Goal: Task Accomplishment & Management: Complete application form

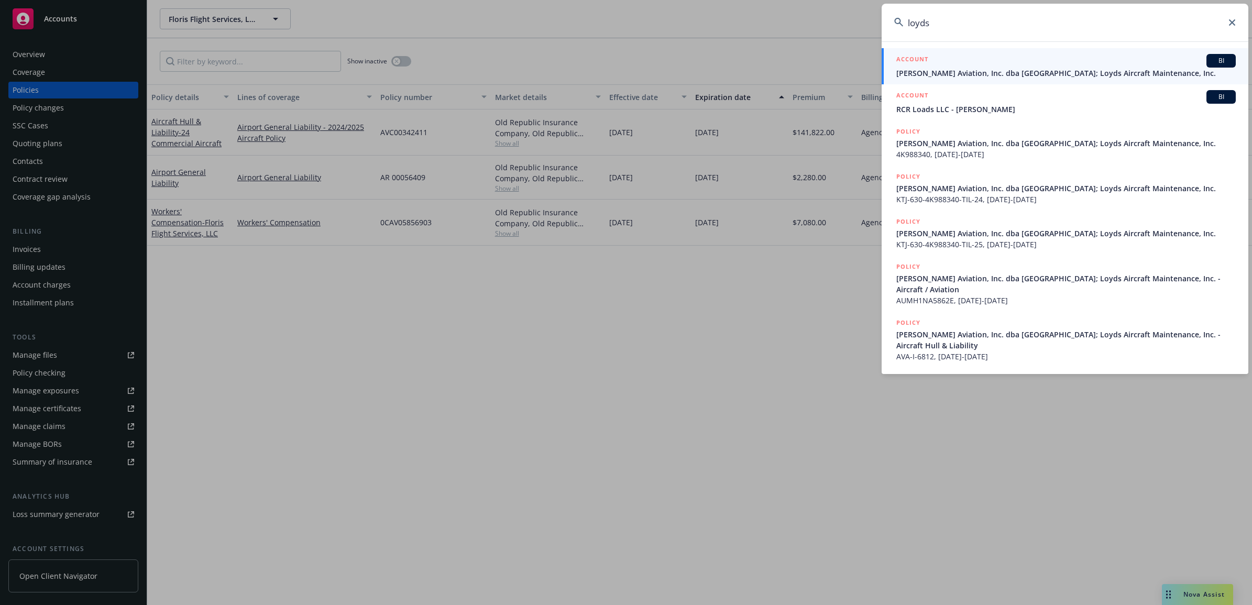
type input "loyds"
drag, startPoint x: 973, startPoint y: 65, endPoint x: 972, endPoint y: 71, distance: 5.5
click at [973, 65] on div "ACCOUNT BI" at bounding box center [1065, 61] width 339 height 14
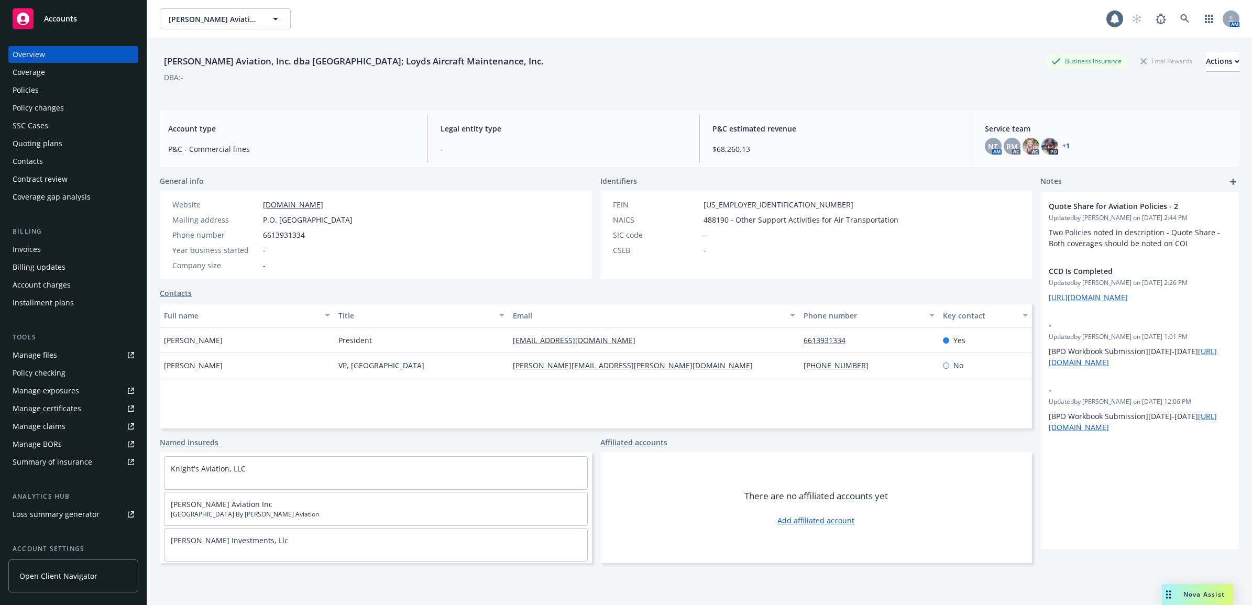
click at [66, 248] on div "Invoices" at bounding box center [74, 249] width 122 height 17
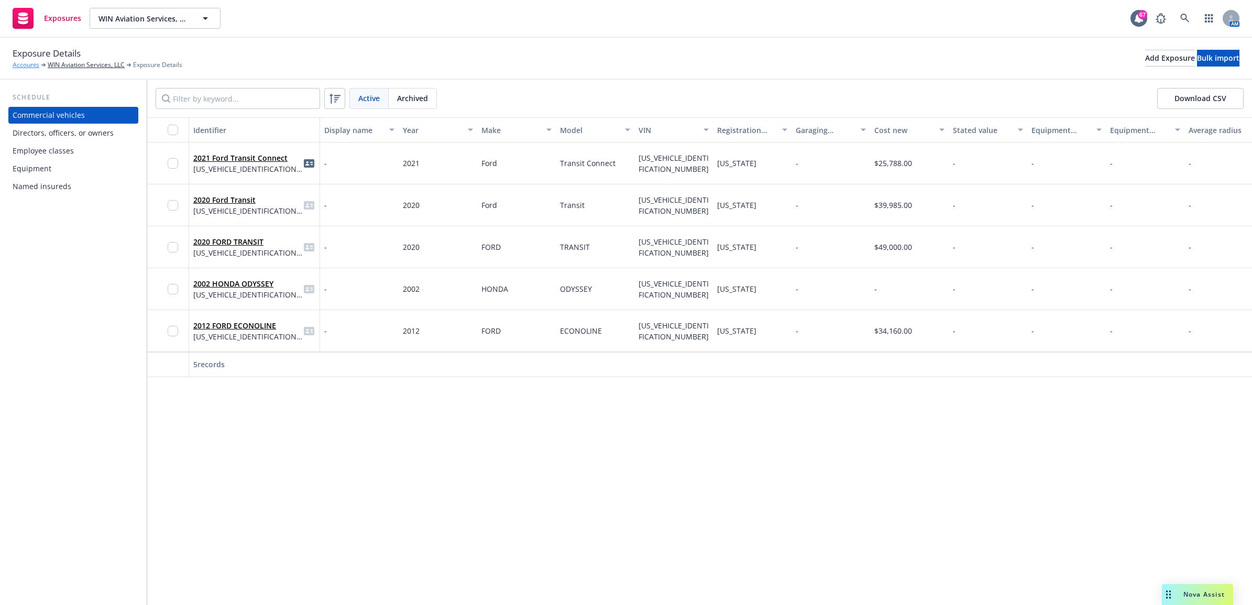
click at [32, 67] on link "Accounts" at bounding box center [26, 64] width 27 height 9
click at [66, 59] on span "Exposure Details" at bounding box center [47, 54] width 68 height 14
click at [71, 64] on link "WIN Aviation Services, LLC" at bounding box center [86, 64] width 77 height 9
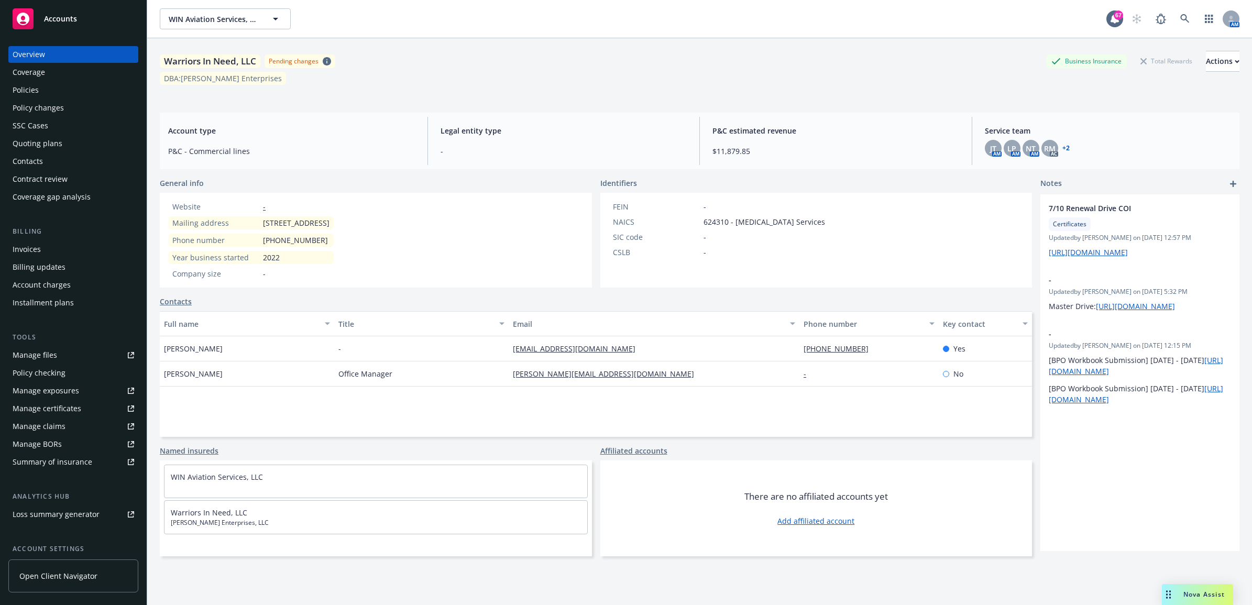
click at [52, 106] on div "Policy changes" at bounding box center [38, 108] width 51 height 17
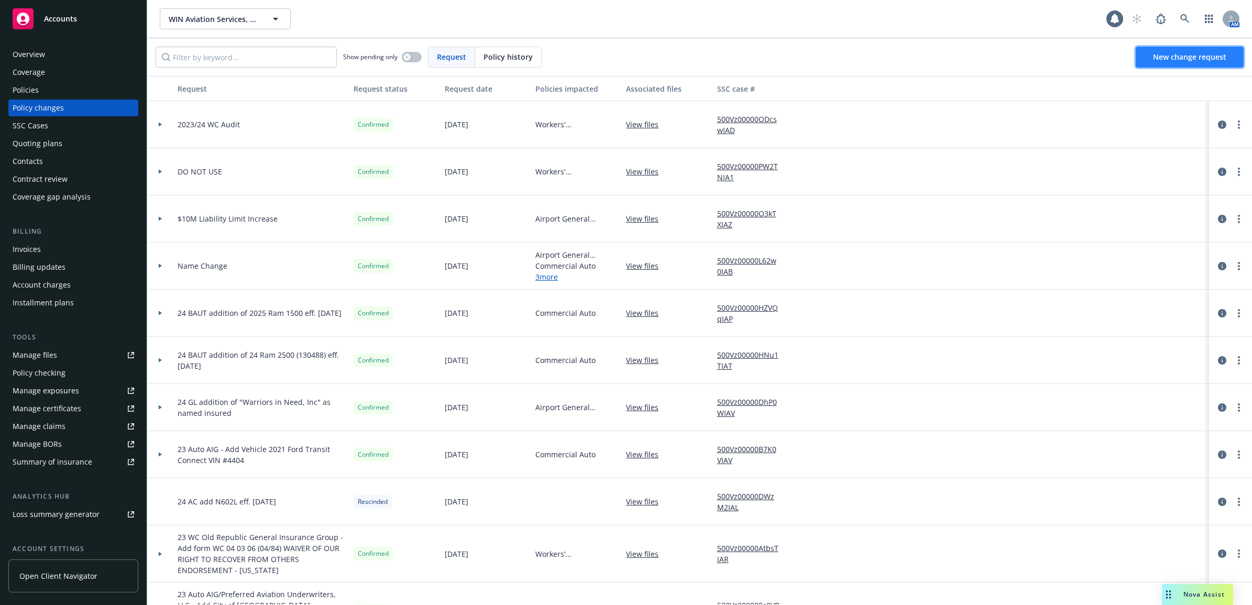
click at [1156, 66] on link "New change request" at bounding box center [1189, 57] width 108 height 21
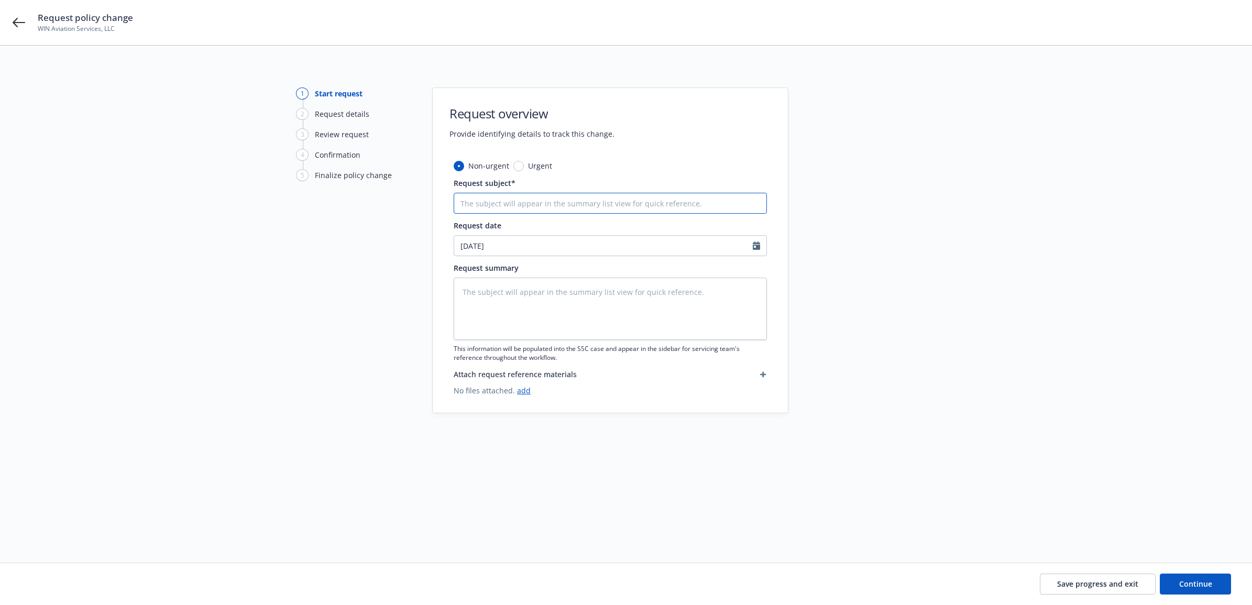
click at [529, 201] on input "Request subject*" at bounding box center [610, 203] width 313 height 21
type textarea "x"
type input "2"
type textarea "x"
type input "25"
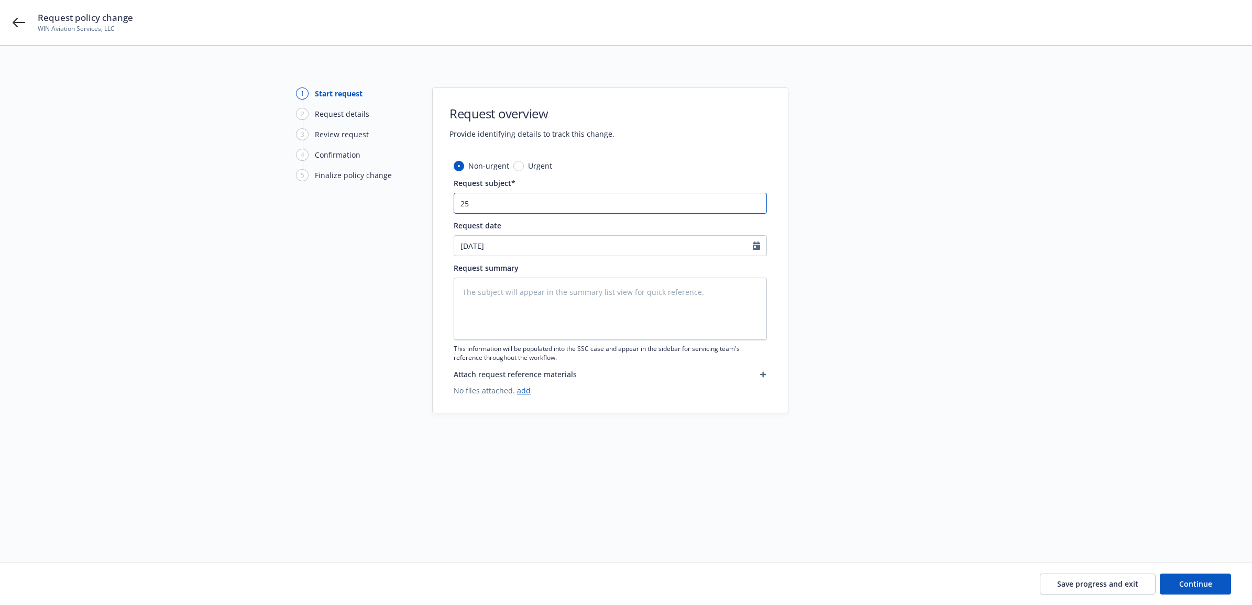
type textarea "x"
type input "25"
type textarea "x"
type input "25 B"
type textarea "x"
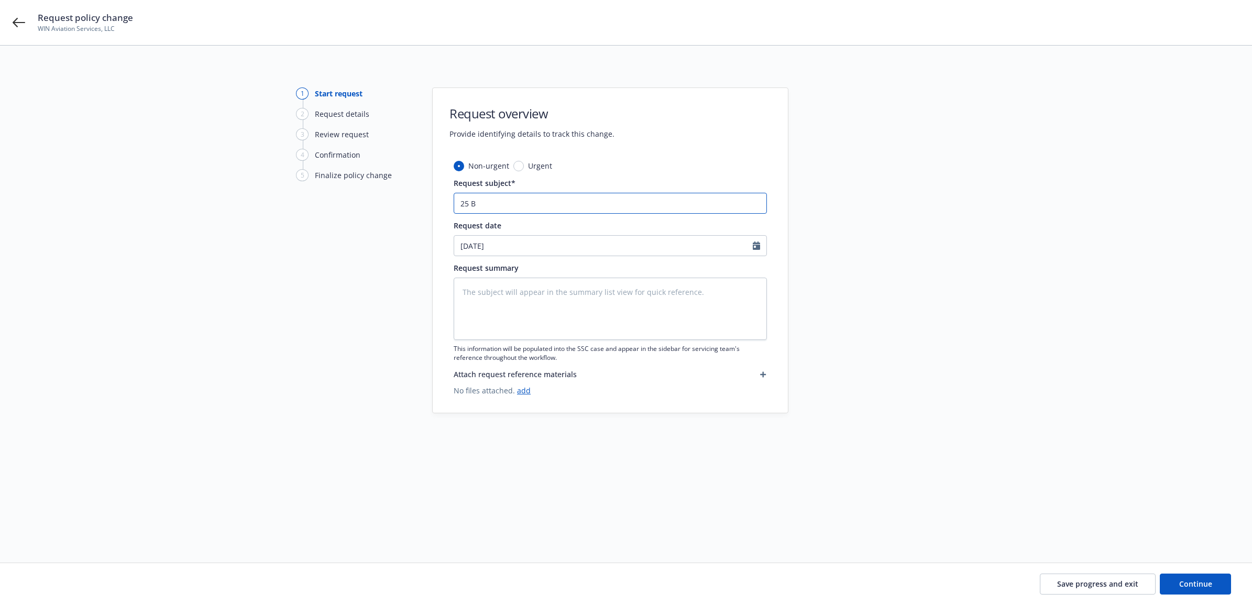
type input "25 BA"
type textarea "x"
type input "25 BAU"
type textarea "x"
type input "25 BAUT"
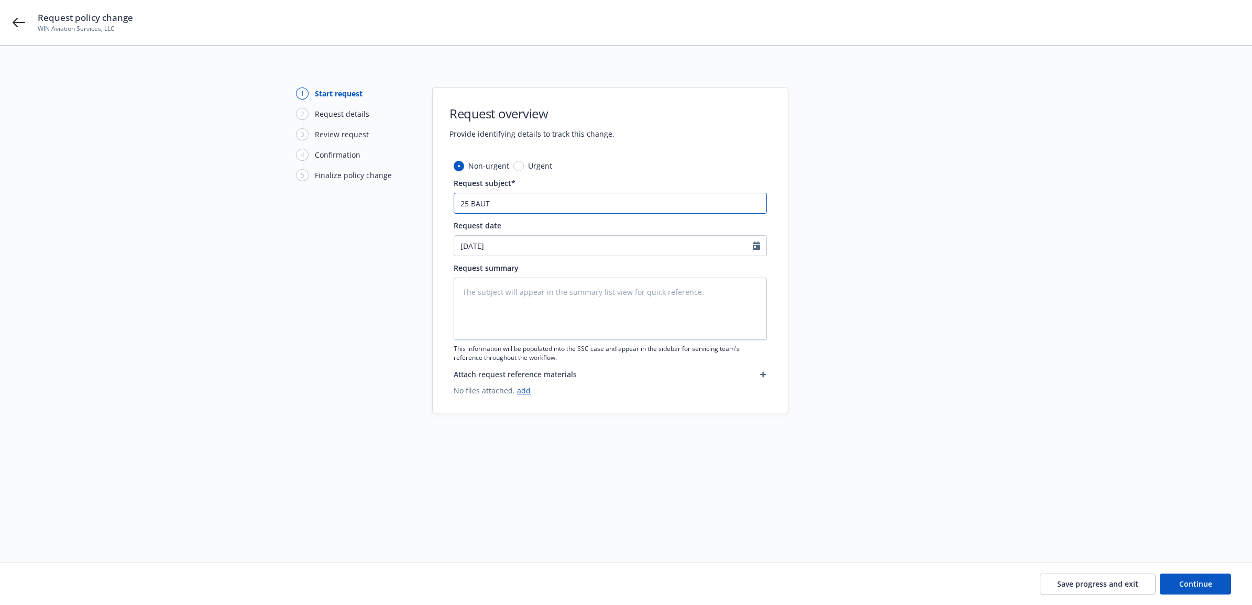
type textarea "x"
type input "25 BAUT"
type textarea "x"
type input "25 BAUT A"
type textarea "x"
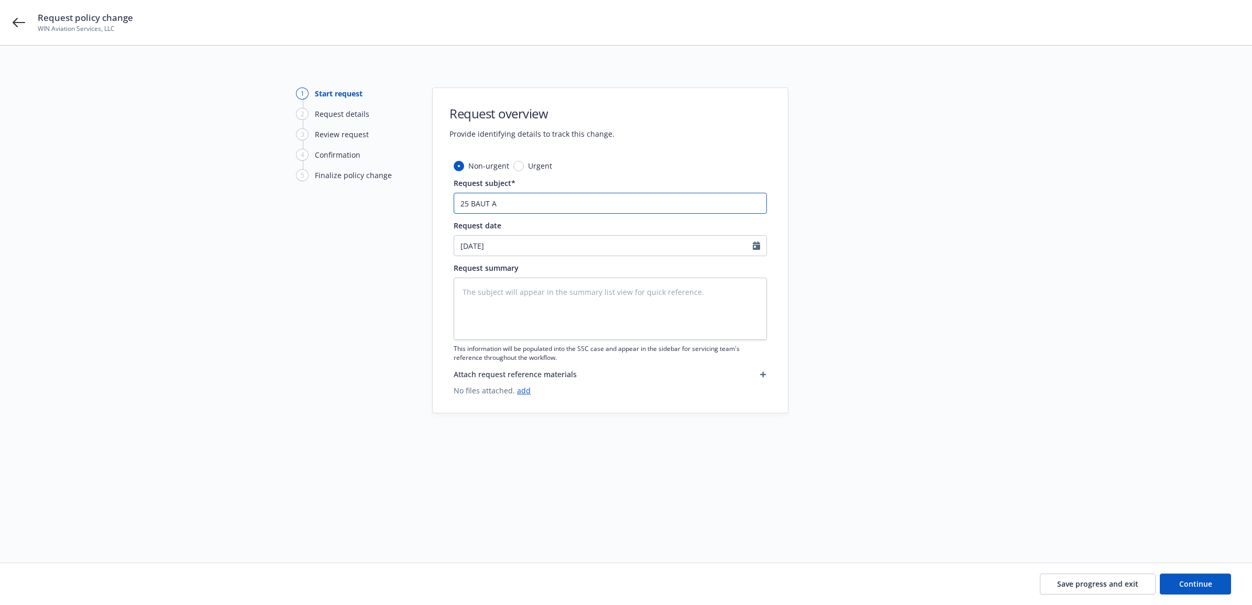
type input "25 BAUT AB"
type textarea "x"
type input "25 BAUT ABC"
type textarea "x"
type input "25 BAUT ABC"
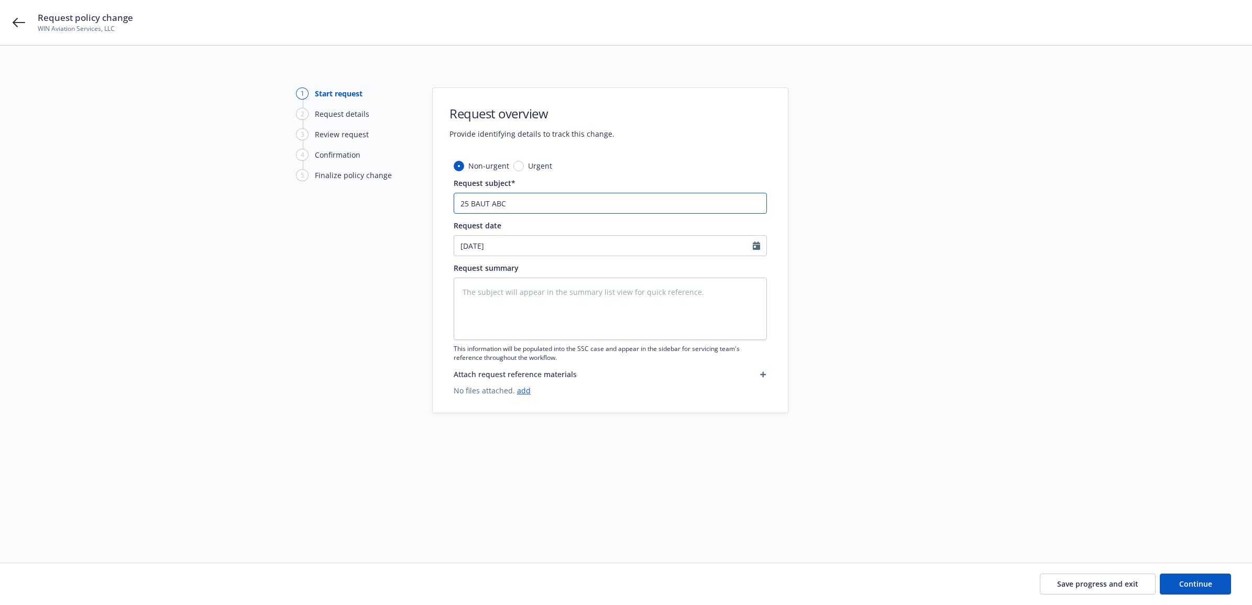
type textarea "x"
type input "25 BAUT ABC -"
type textarea "x"
type input "25 BAUT ABC -"
type textarea "x"
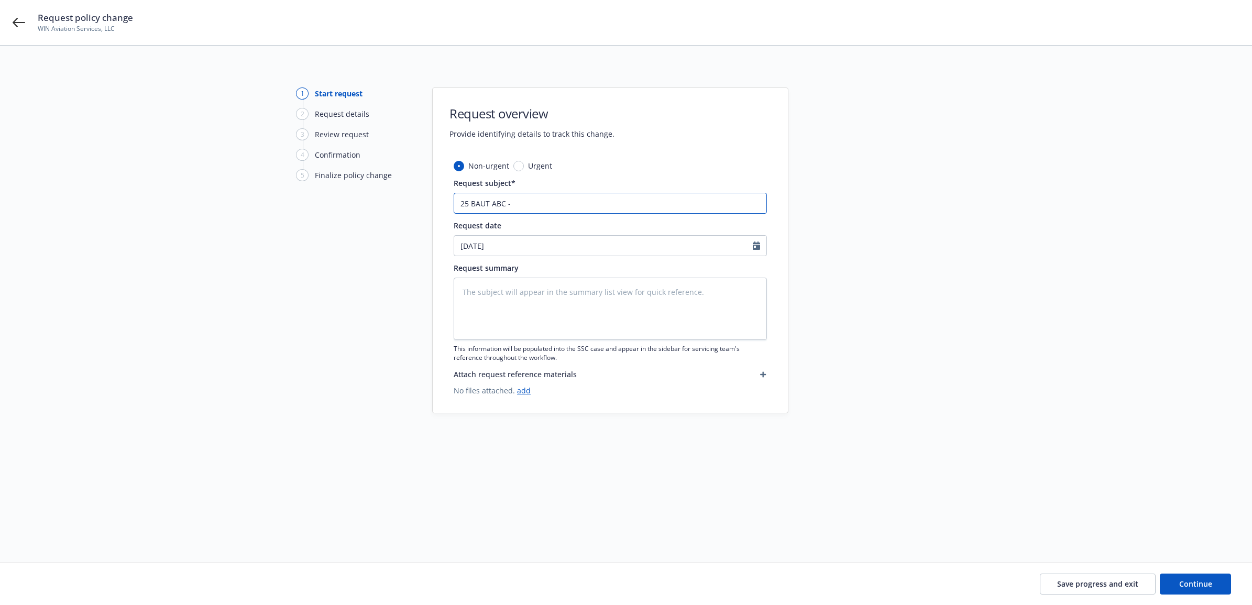
type input "25 BAUT ABC - C"
type textarea "x"
type input "25 BAUT ABC - Co"
type textarea "x"
type input "25 BAUT ABC - Cor"
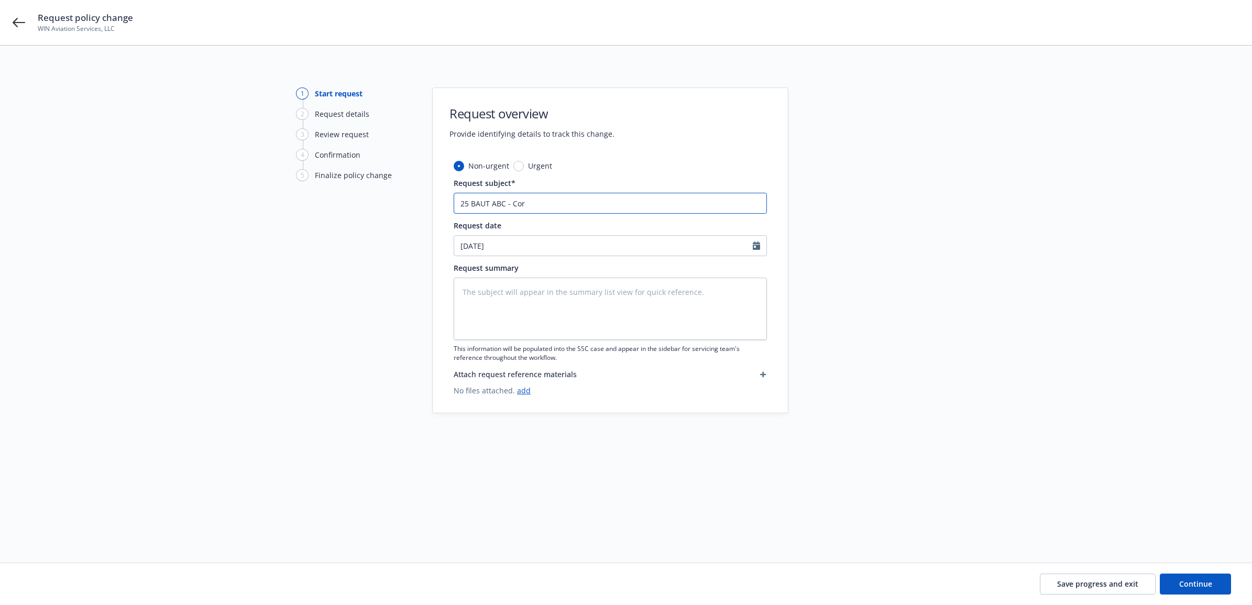
type textarea "x"
type input "25 BAUT ABC - Corr"
type textarea "x"
type input "25 BAUT ABC - Corre"
type textarea "x"
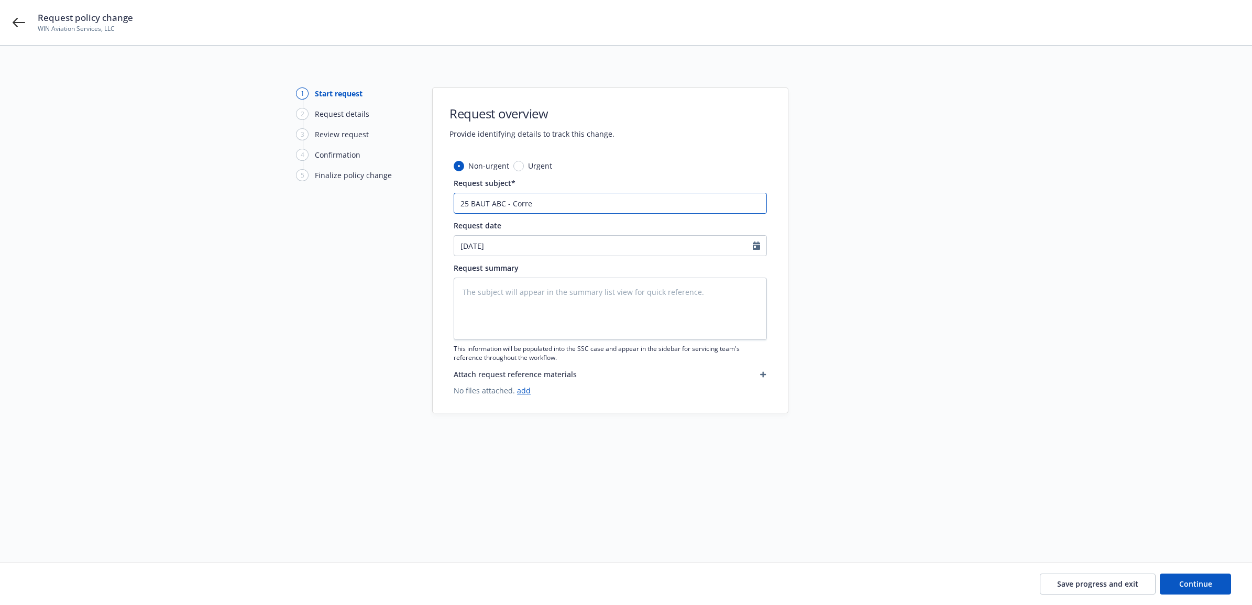
type input "25 BAUT ABC - Correc"
type textarea "x"
type input "25 BAUT ABC - Correct"
type textarea "x"
type input "25 BAUT ABC - Correct"
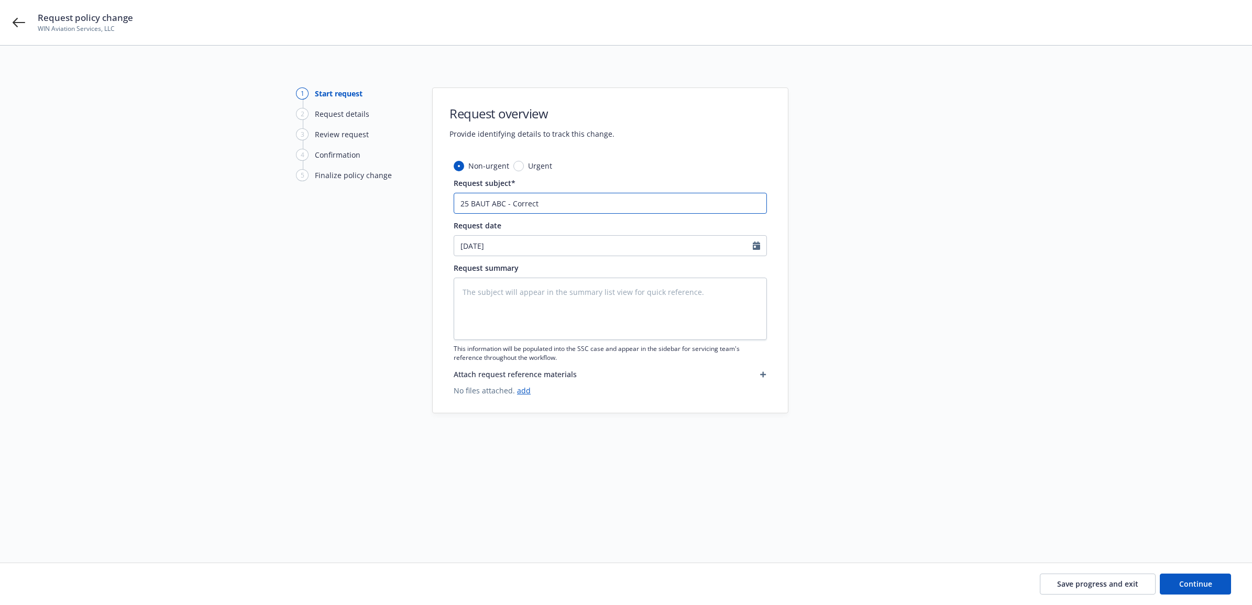
type textarea "x"
type input "25 BAUT ABC - Correct F"
type textarea "x"
type input "25 BAUT ABC - Correct Fo"
type textarea "x"
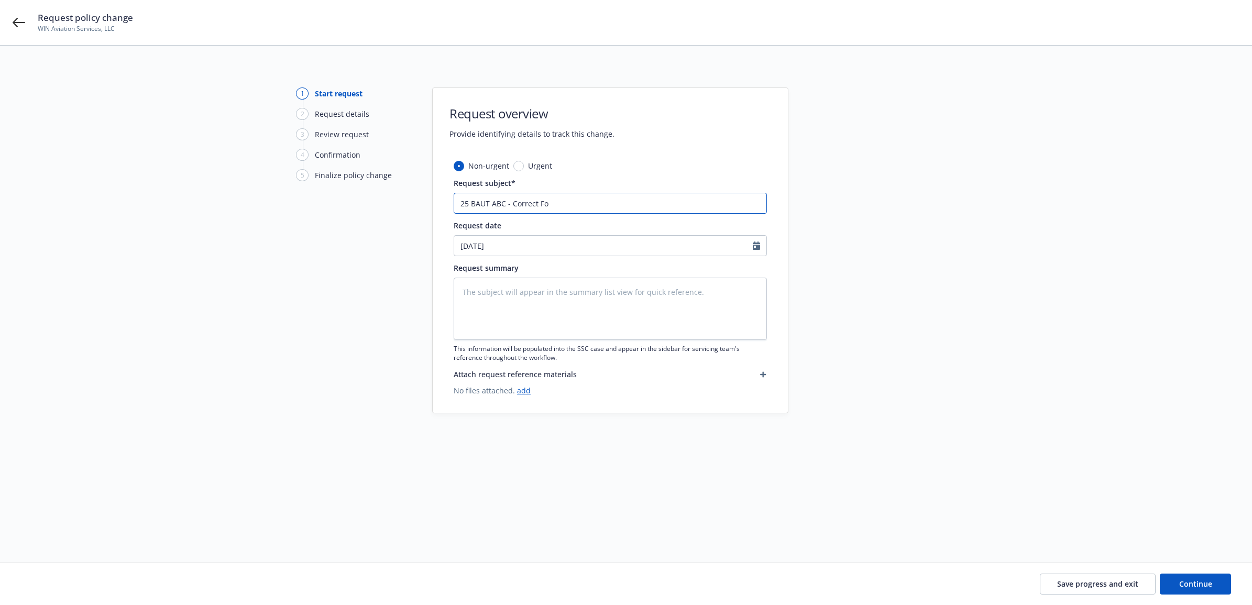
type input "25 BAUT ABC - Correct For"
type textarea "x"
type input "25 BAUT ABC - Correct Ford"
type textarea "x"
type input "25 BAUT ABC - Correct Ford"
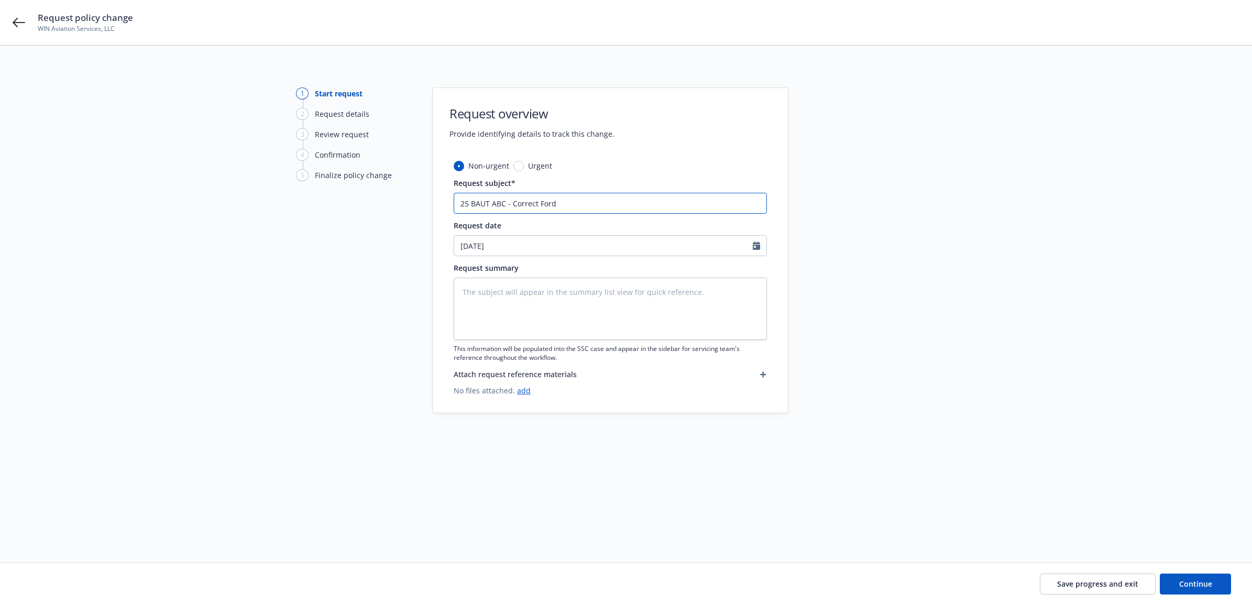
type textarea "x"
type input "25 BAUT ABC - Correct Ford V"
type textarea "x"
type input "25 BAUT ABC - Correct Ford VI"
type textarea "x"
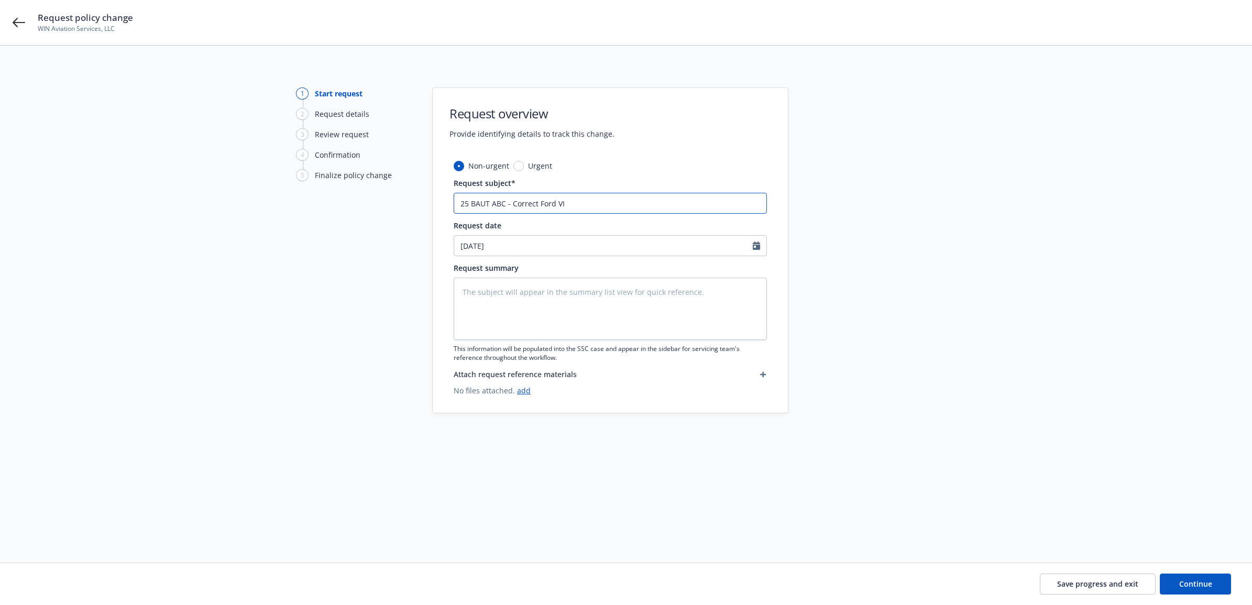
type input "25 BAUT ABC - Correct Ford VIN"
type textarea "x"
type input "25 BAUT ABC - Correct Ford VIN"
type textarea "x"
type input "25 BAUT ABC - Correct Ford VIN n"
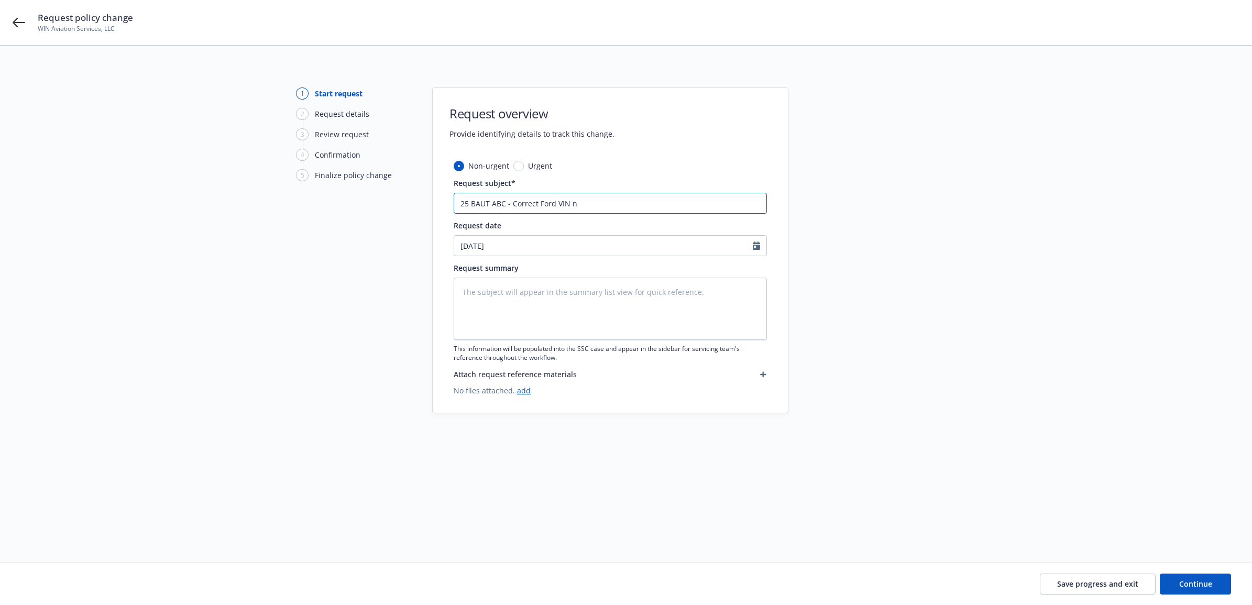
type textarea "x"
type input "25 BAUT ABC - Correct Ford VIN nu"
type textarea "x"
type input "25 BAUT ABC - Correct Ford VIN num"
type textarea "x"
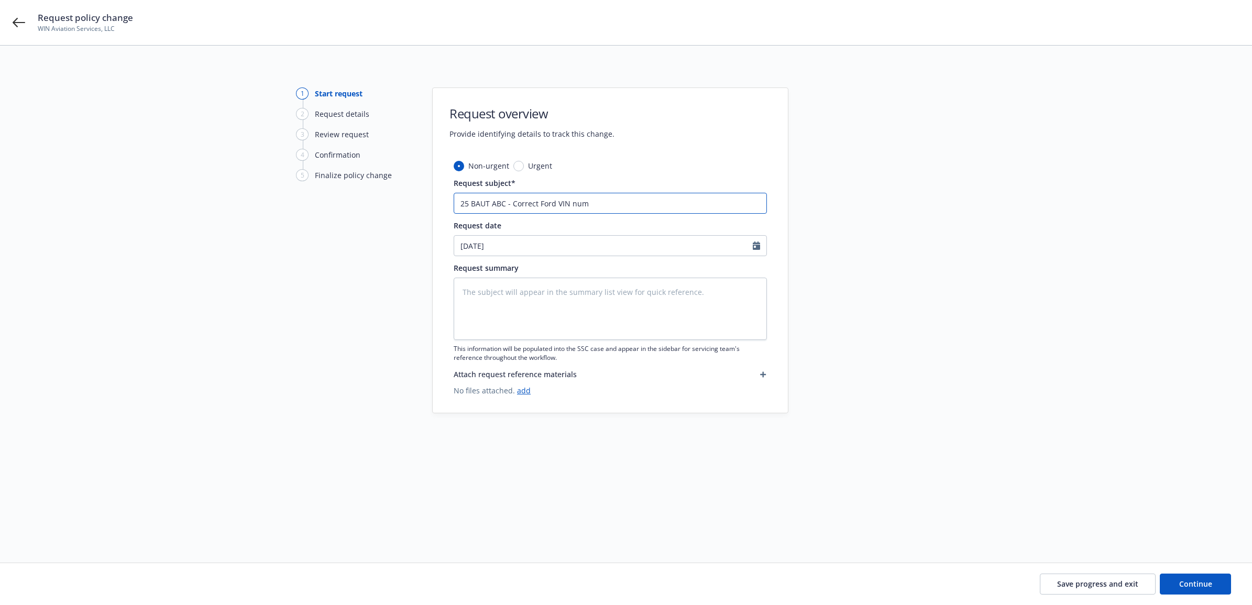
type input "25 BAUT ABC - Correct Ford VIN numb"
type textarea "x"
type input "25 BAUT ABC - Correct Ford VIN numbe"
type textarea "x"
drag, startPoint x: 610, startPoint y: 203, endPoint x: 396, endPoint y: 204, distance: 214.2
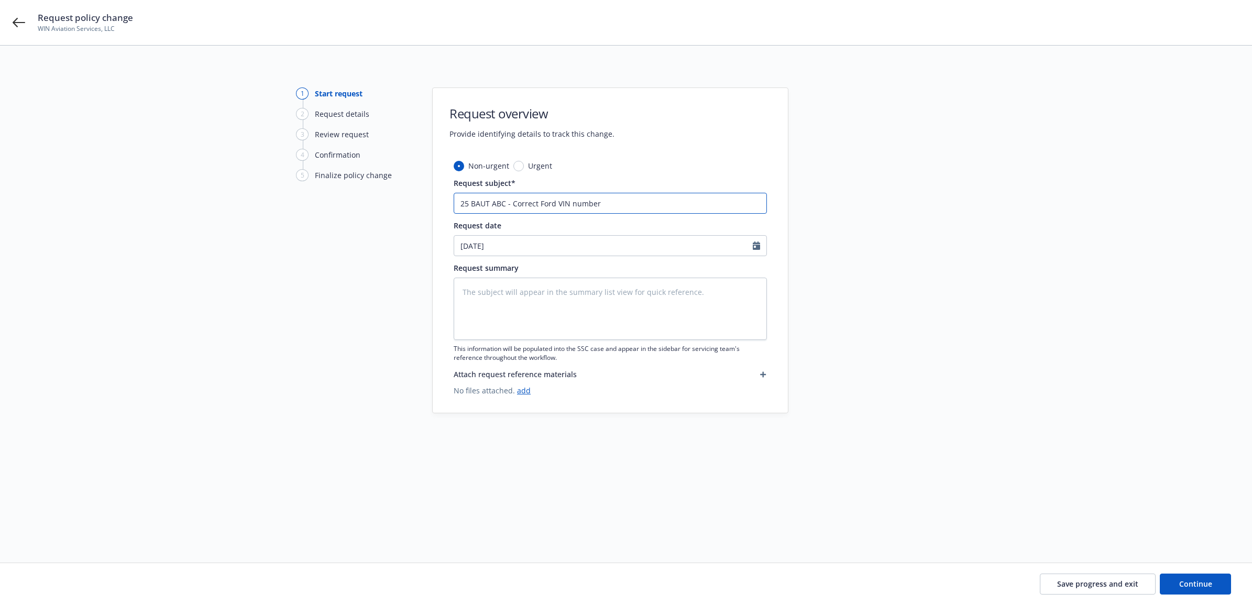
click at [366, 205] on div "1 Start request 2 Request details 3 Review request 4 Confirmation 5 Finalize po…" at bounding box center [626, 291] width 1227 height 408
type input "25 BAUT ABC - Correct Ford VIN number"
paste textarea "25 BAUT ABC - Correct Ford VIN number"
type textarea "x"
type textarea "25 BAUT ABC - Correct Ford VIN number"
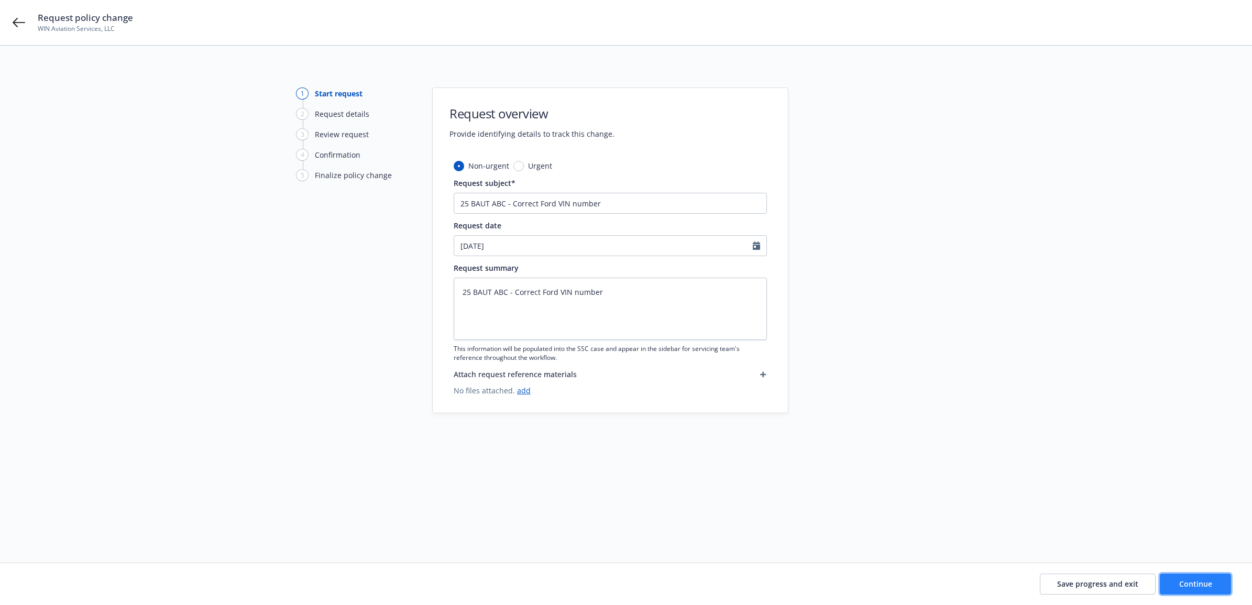
click at [1197, 583] on span "Continue" at bounding box center [1195, 584] width 33 height 10
type textarea "x"
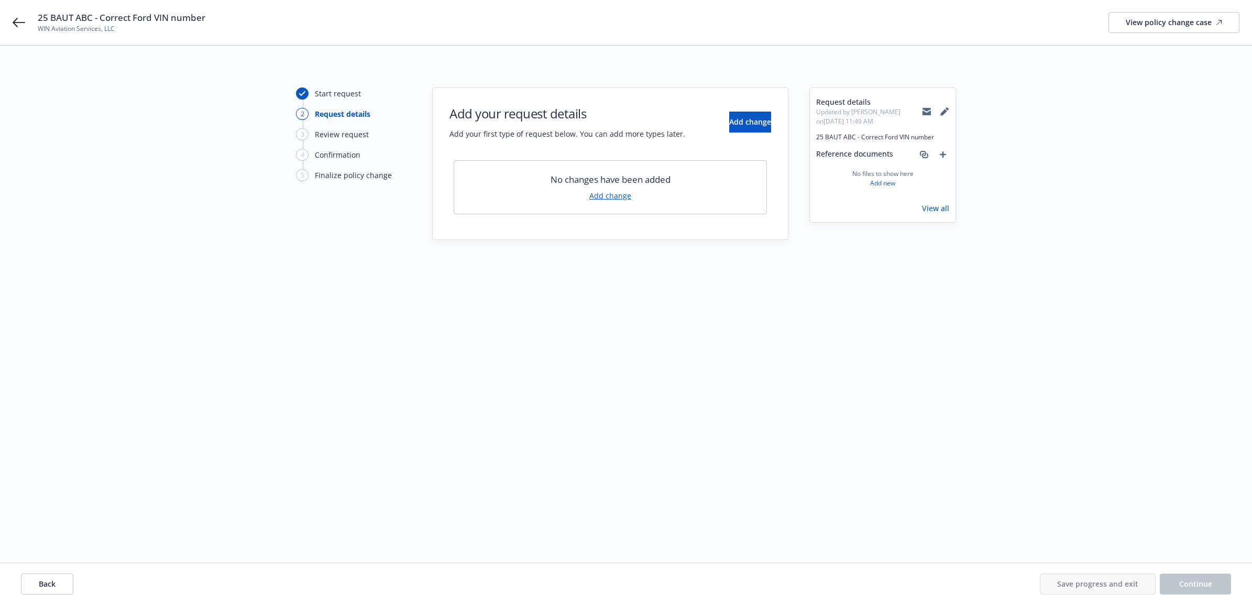
click at [614, 197] on link "Add change" at bounding box center [610, 195] width 42 height 11
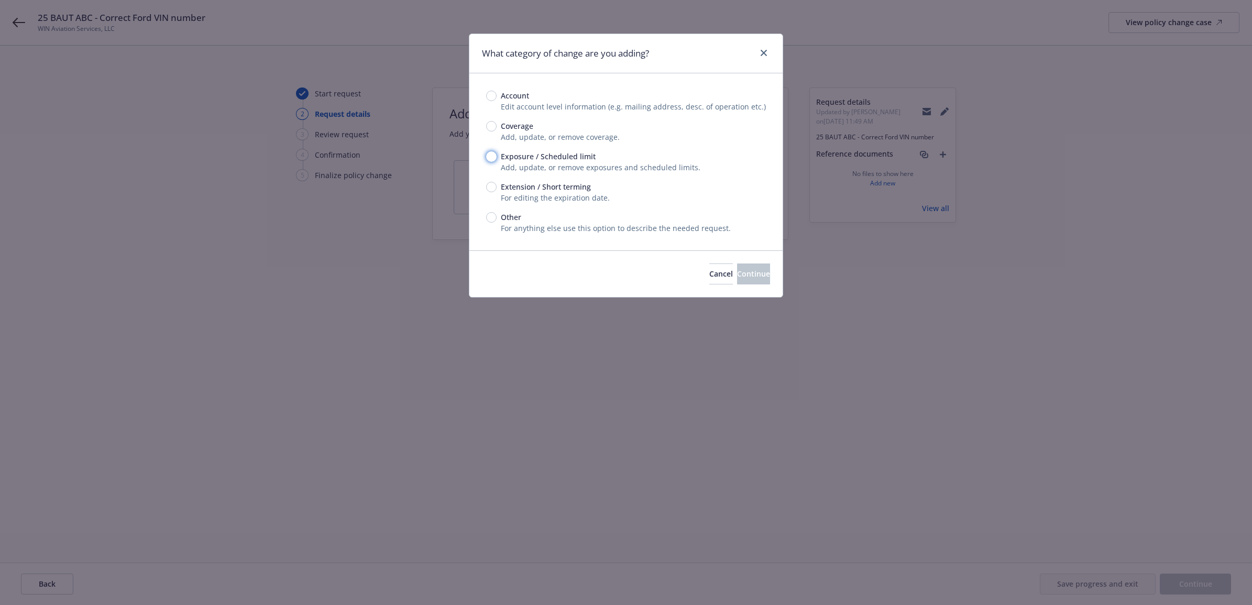
click at [492, 158] on input "Exposure / Scheduled limit" at bounding box center [491, 156] width 10 height 10
radio input "true"
click at [749, 273] on span "Continue" at bounding box center [753, 274] width 33 height 10
type textarea "x"
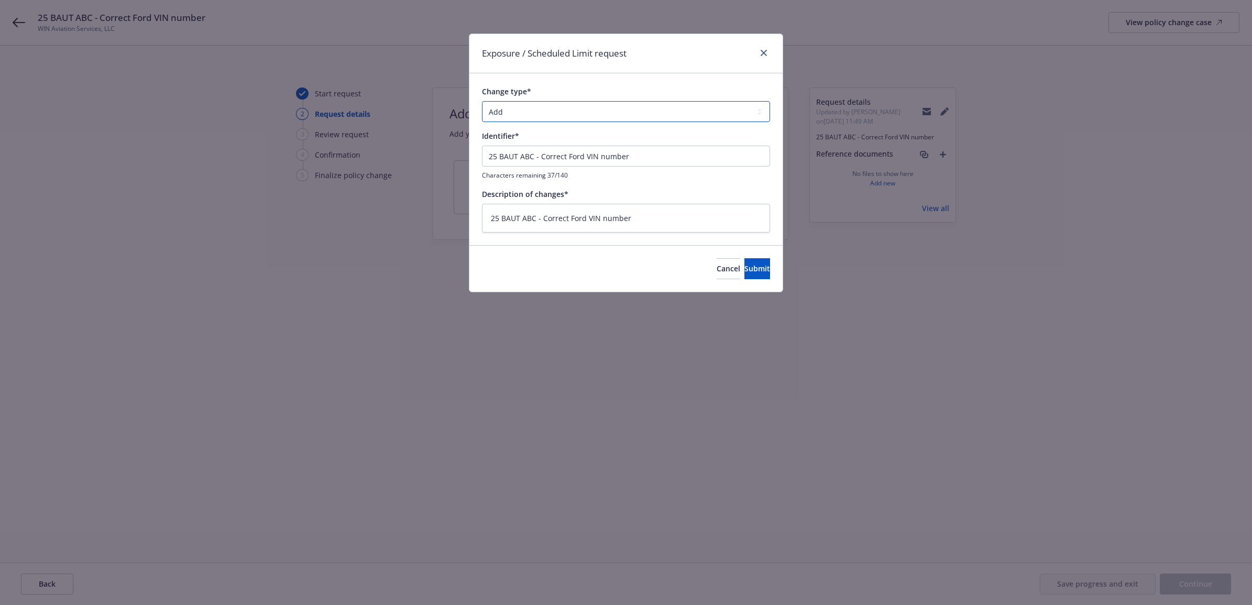
click at [555, 118] on select "Add Audit Change Remove" at bounding box center [626, 111] width 288 height 21
select select "CHANGE"
click at [482, 101] on select "Add Audit Change Remove" at bounding box center [626, 111] width 288 height 21
click at [744, 264] on span "Submit" at bounding box center [757, 268] width 26 height 10
type textarea "x"
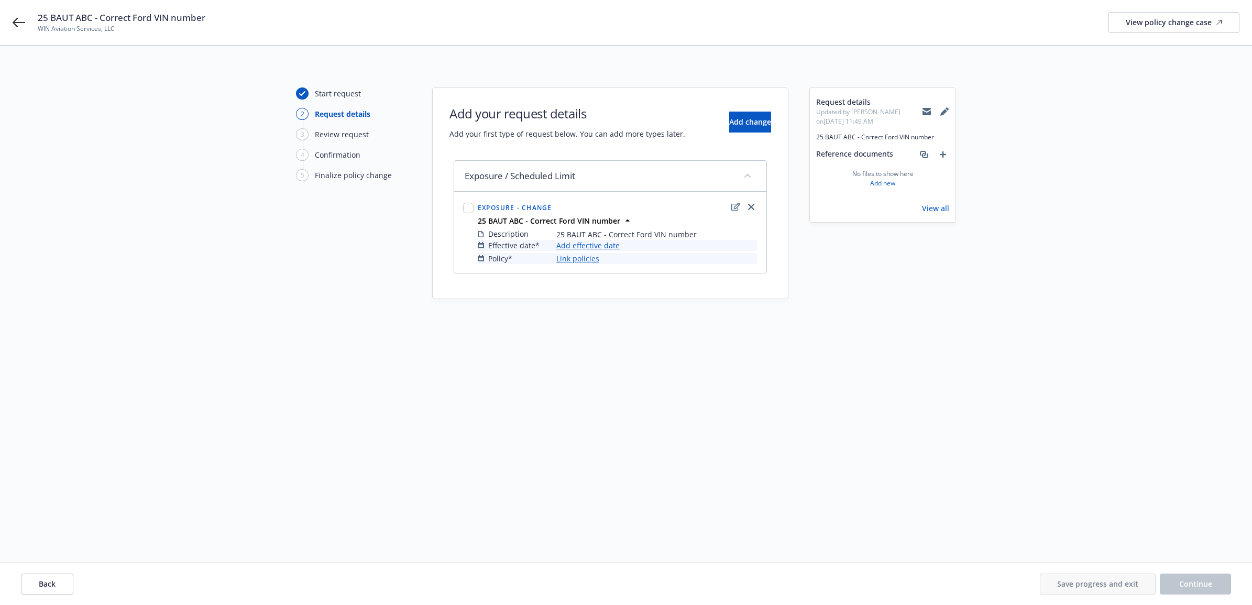
click at [593, 245] on link "Add effective date" at bounding box center [587, 245] width 63 height 11
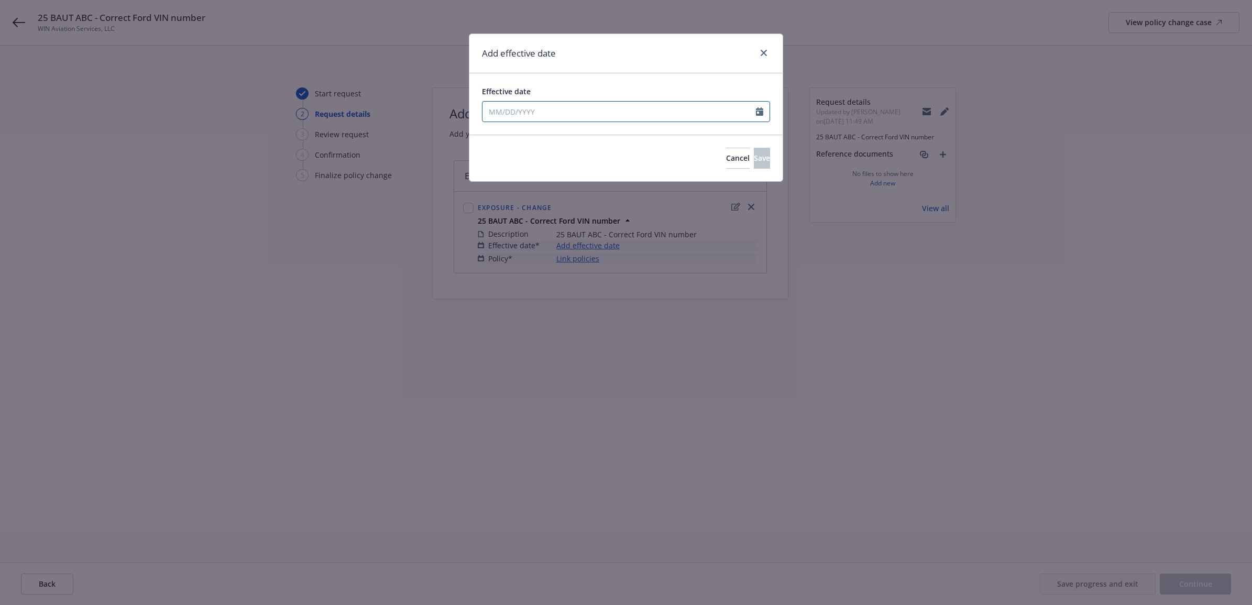
click at [546, 116] on input "Effective date" at bounding box center [618, 112] width 273 height 20
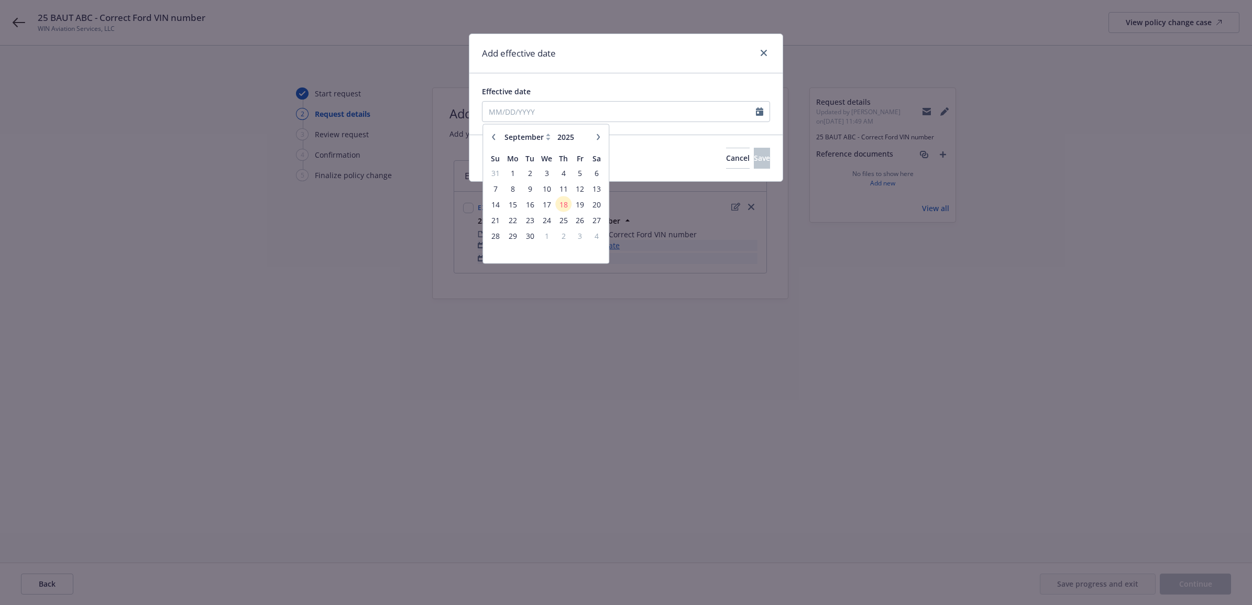
click at [593, 137] on button "button" at bounding box center [598, 136] width 13 height 13
select select "10"
click at [518, 205] on span "13" at bounding box center [513, 203] width 16 height 13
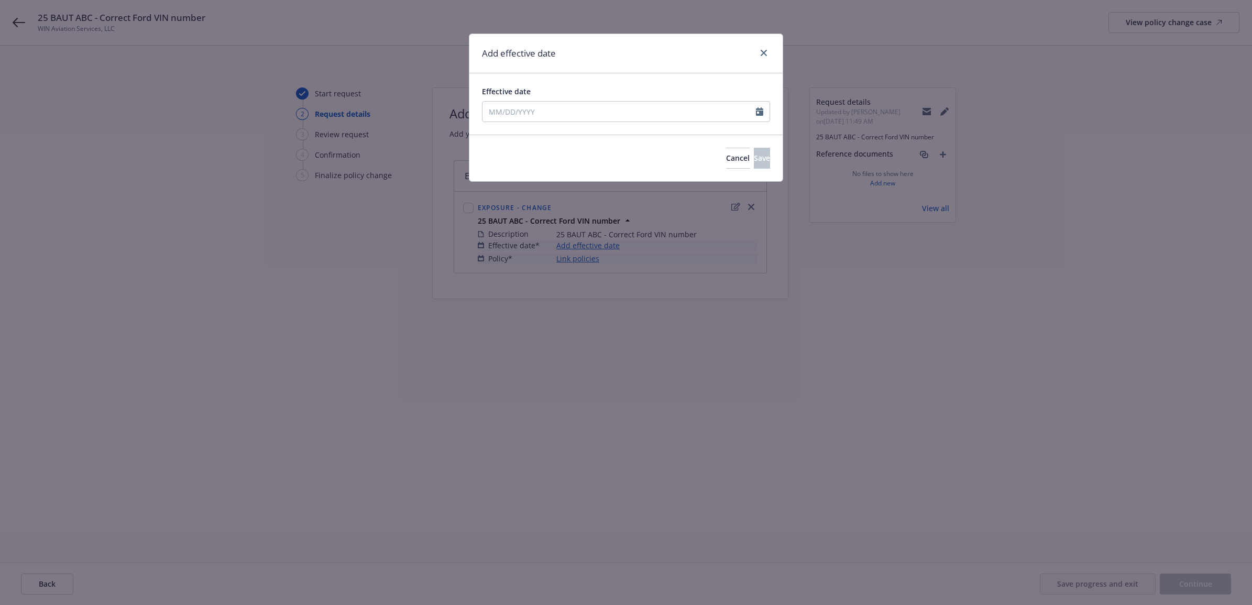
type input "[DATE]"
click at [754, 162] on button "Save" at bounding box center [762, 158] width 16 height 21
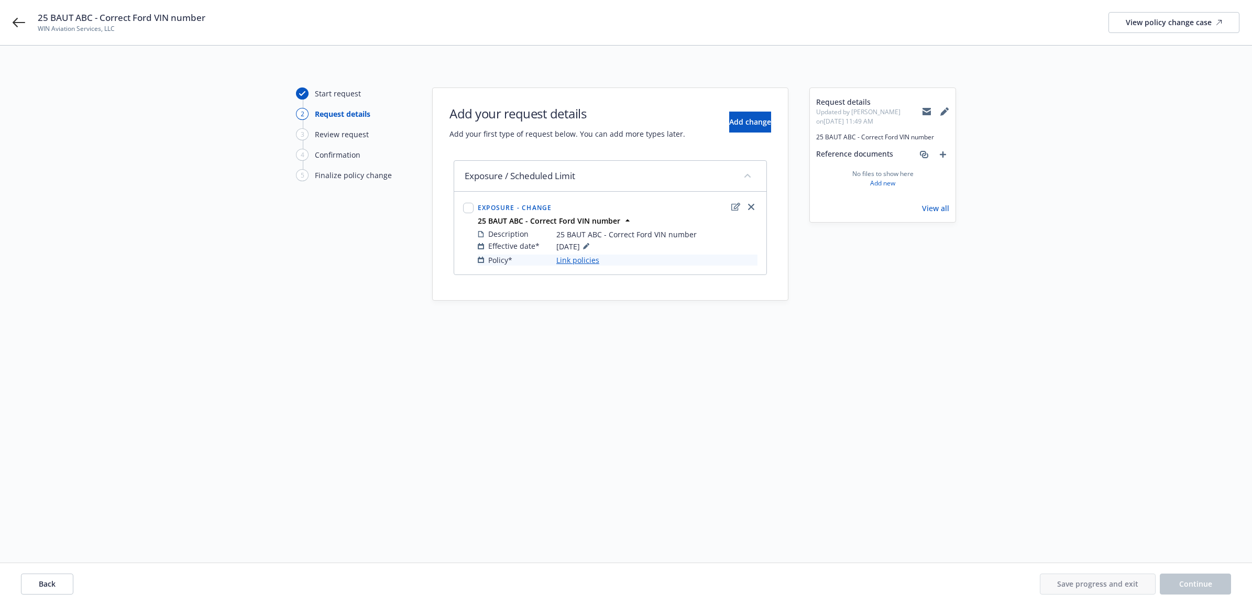
click at [586, 262] on link "Link policies" at bounding box center [577, 260] width 43 height 11
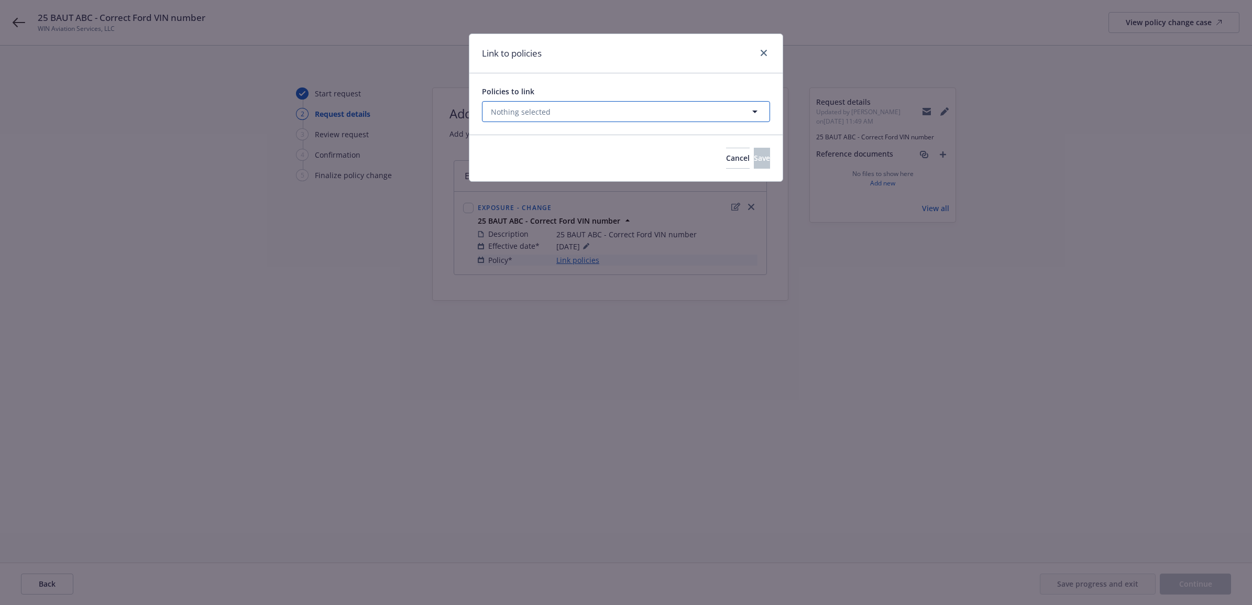
click at [582, 117] on button "Nothing selected" at bounding box center [626, 111] width 288 height 21
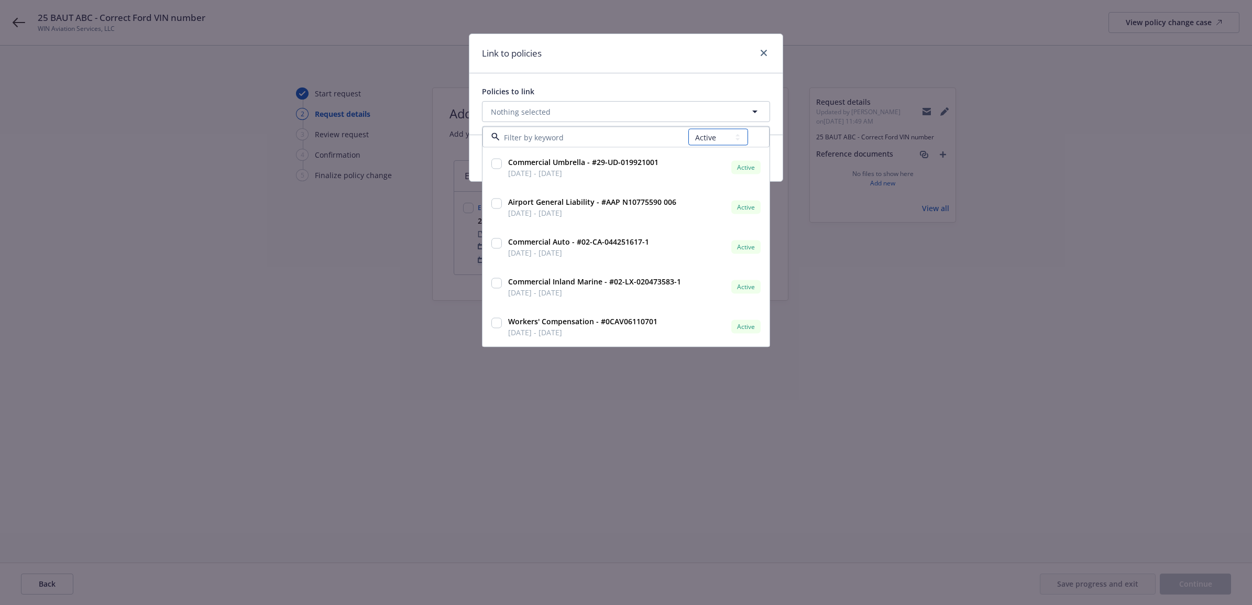
drag, startPoint x: 711, startPoint y: 139, endPoint x: 712, endPoint y: 147, distance: 7.5
click at [711, 139] on select "All Active Upcoming Expired Cancelled" at bounding box center [718, 137] width 60 height 17
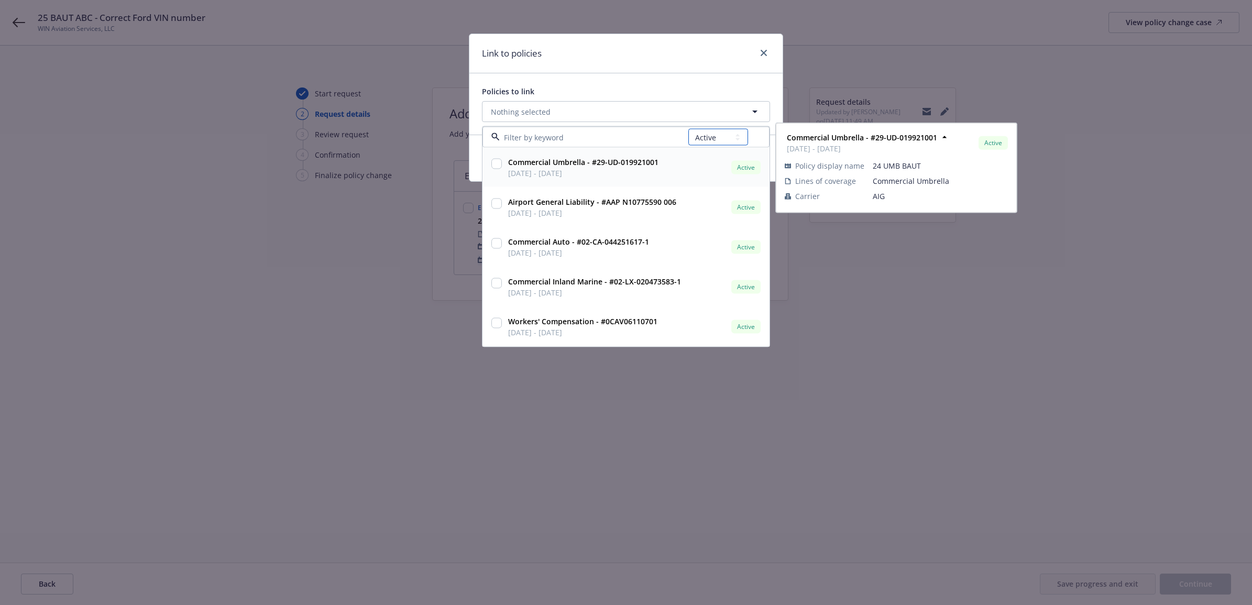
select select "UPCOMING"
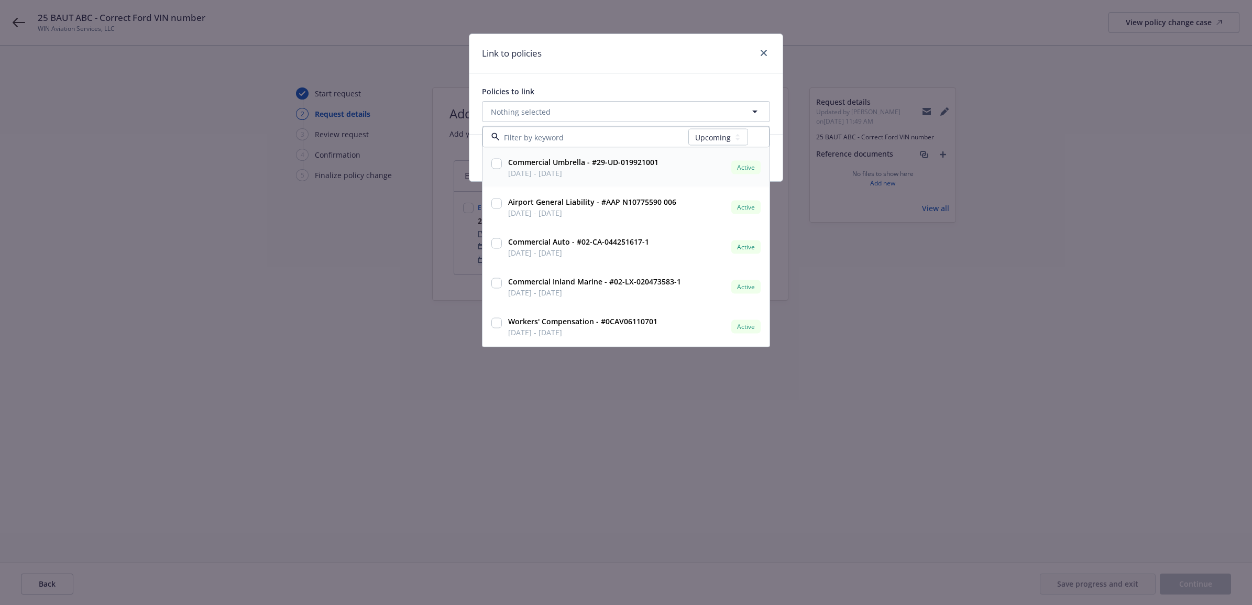
click at [688, 129] on select "All Active Upcoming Expired Cancelled" at bounding box center [718, 137] width 60 height 17
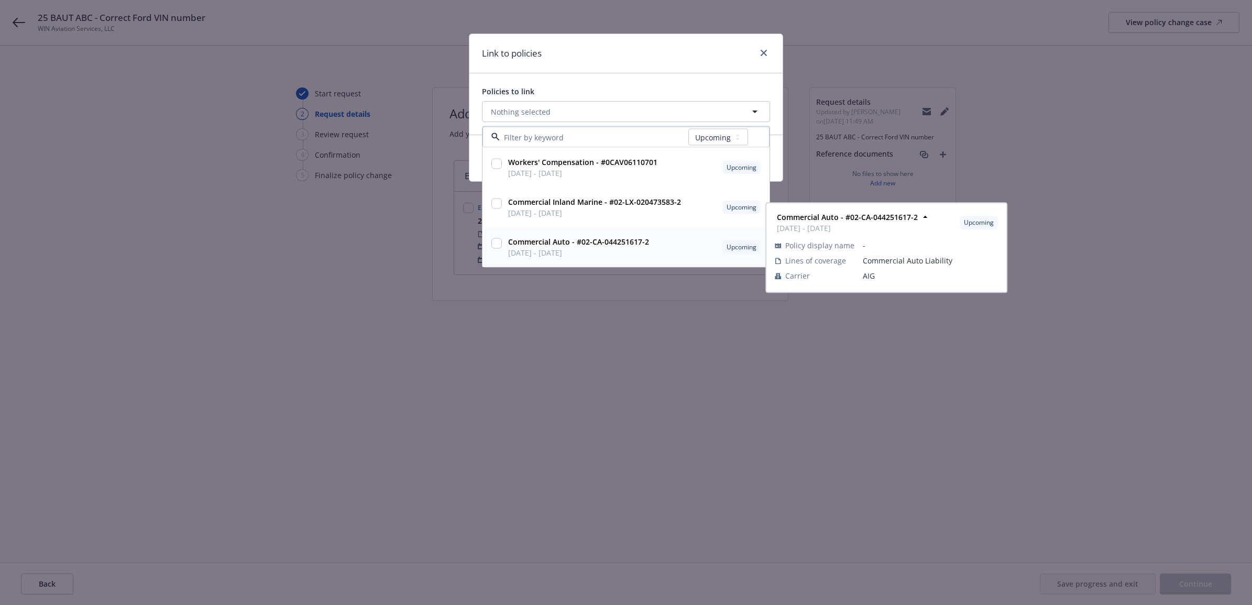
click at [496, 242] on input "checkbox" at bounding box center [496, 243] width 10 height 10
checkbox input "true"
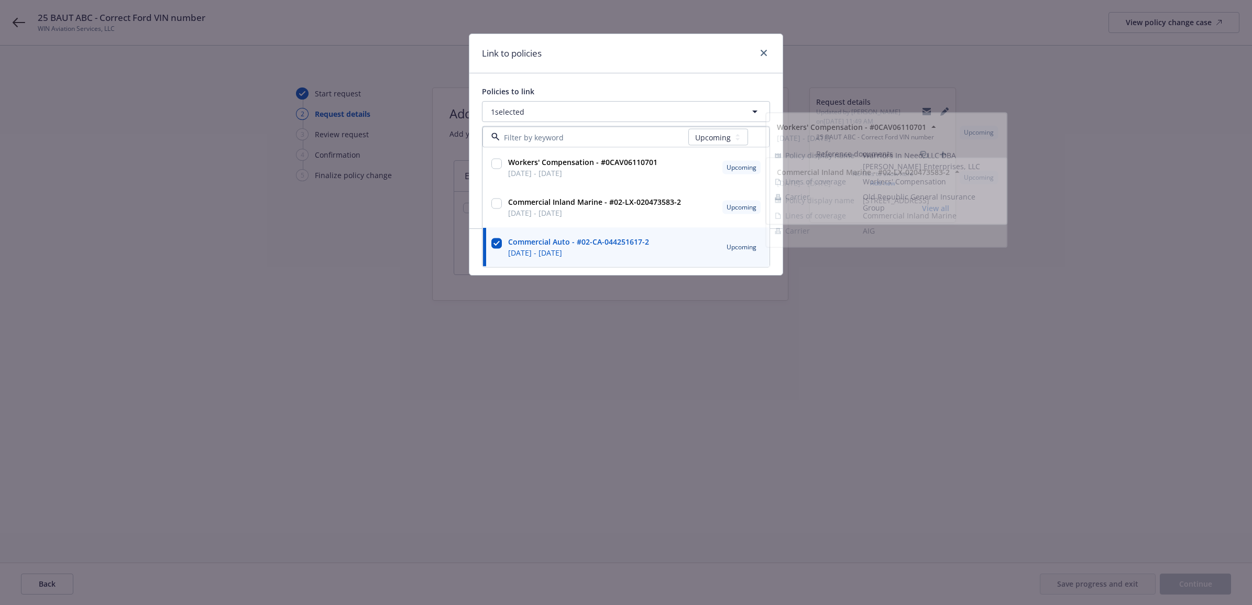
click at [637, 59] on div "Link to policies" at bounding box center [625, 53] width 313 height 39
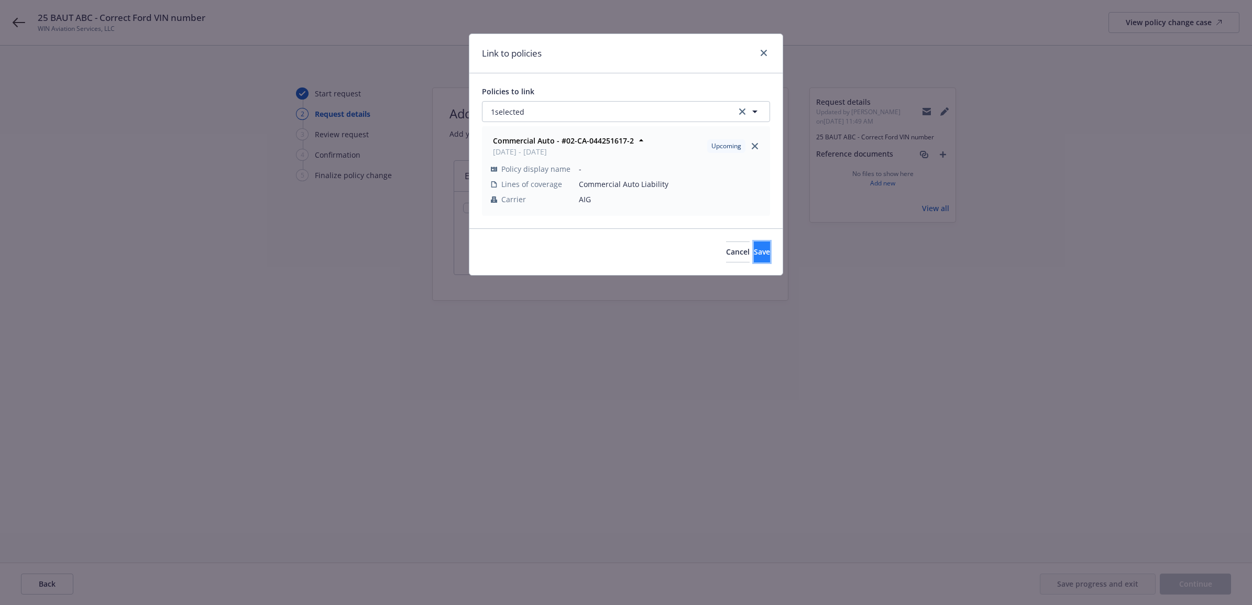
click at [754, 250] on button "Save" at bounding box center [762, 251] width 16 height 21
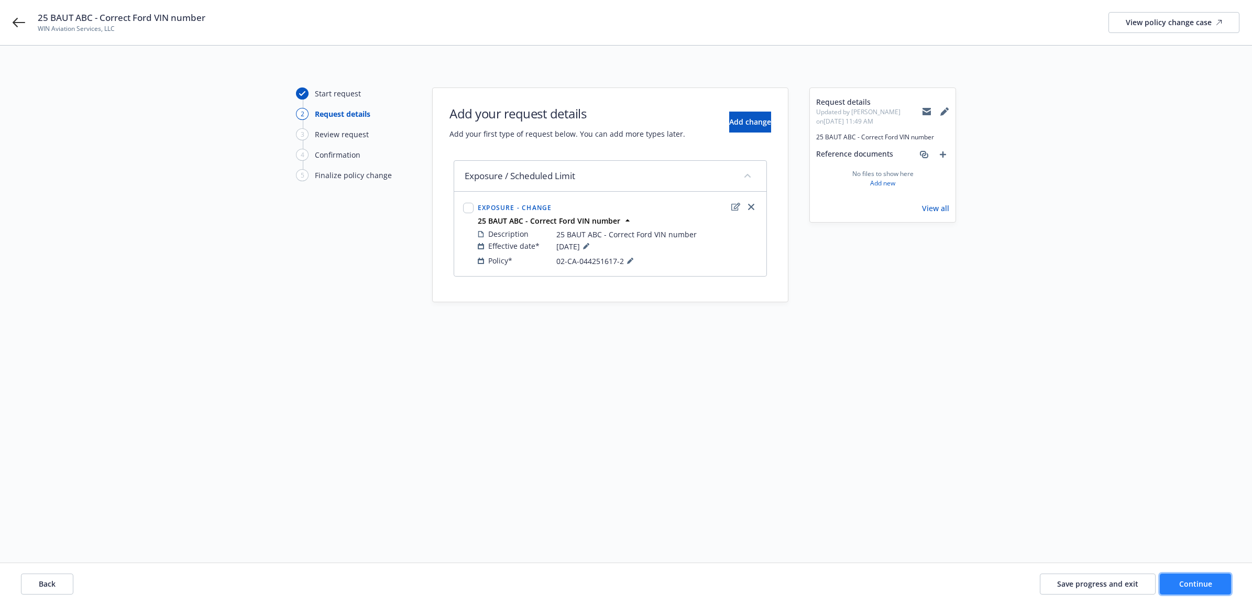
click at [1185, 580] on span "Continue" at bounding box center [1195, 584] width 33 height 10
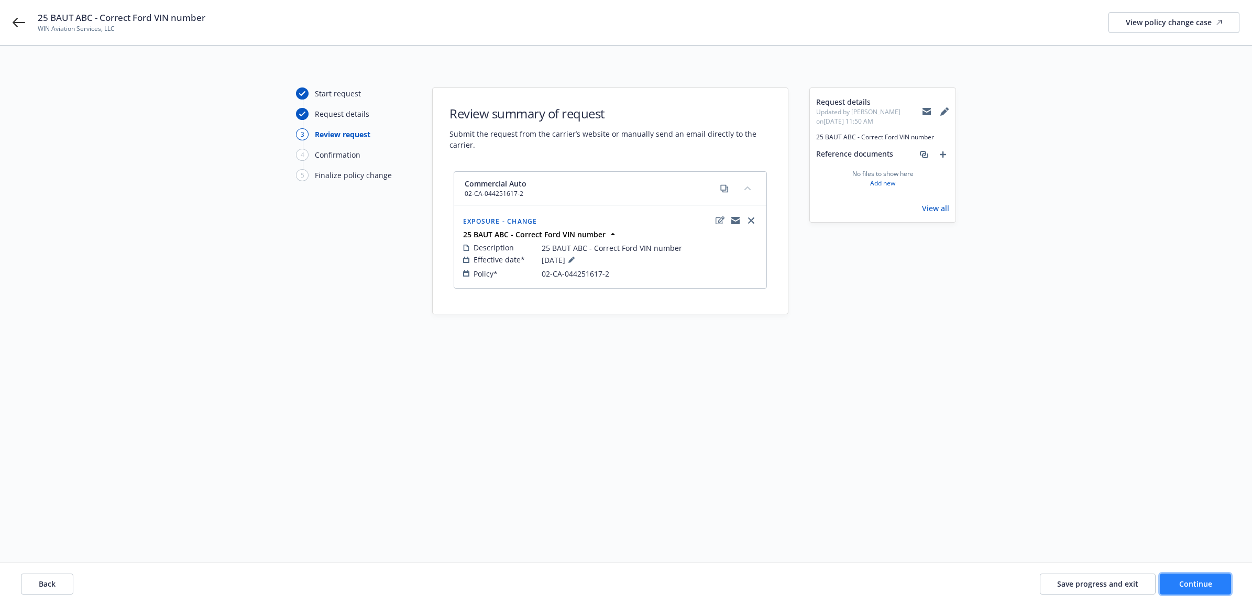
click at [1186, 579] on span "Continue" at bounding box center [1195, 584] width 33 height 10
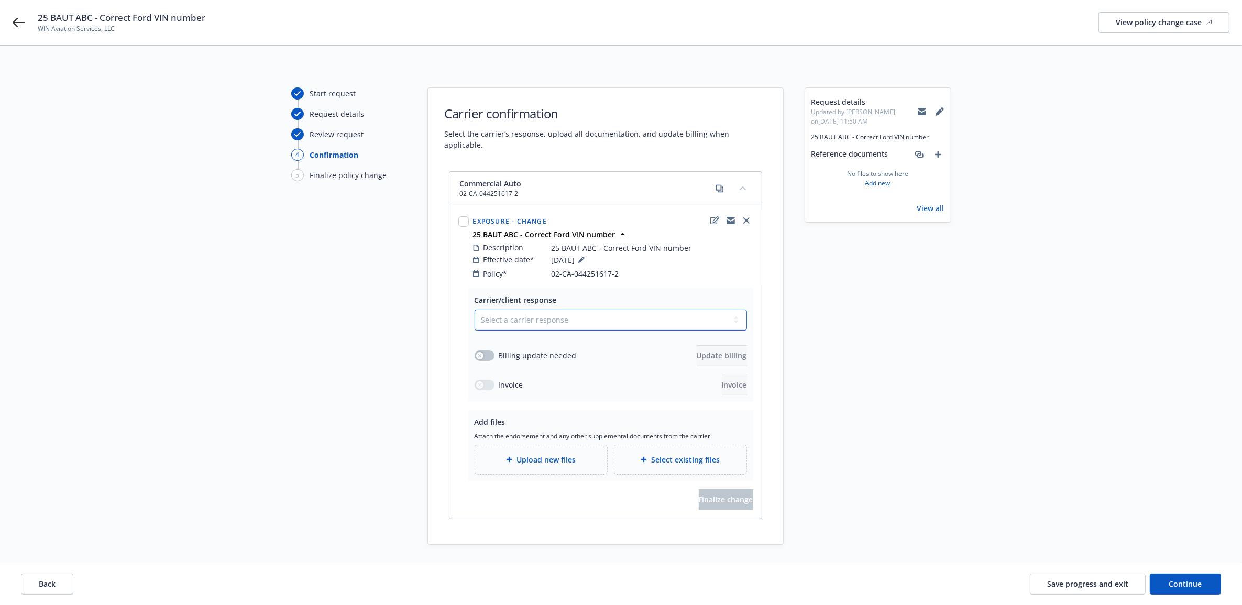
drag, startPoint x: 578, startPoint y: 315, endPoint x: 573, endPoint y: 322, distance: 8.4
click at [578, 315] on select "Select a carrier response Accepted Accepted with revision No endorsement needed…" at bounding box center [611, 320] width 272 height 21
select select "ACCEPTED"
click at [475, 310] on select "Select a carrier response Accepted Accepted with revision No endorsement needed…" at bounding box center [611, 320] width 272 height 21
click at [537, 454] on span "Upload new files" at bounding box center [545, 459] width 59 height 11
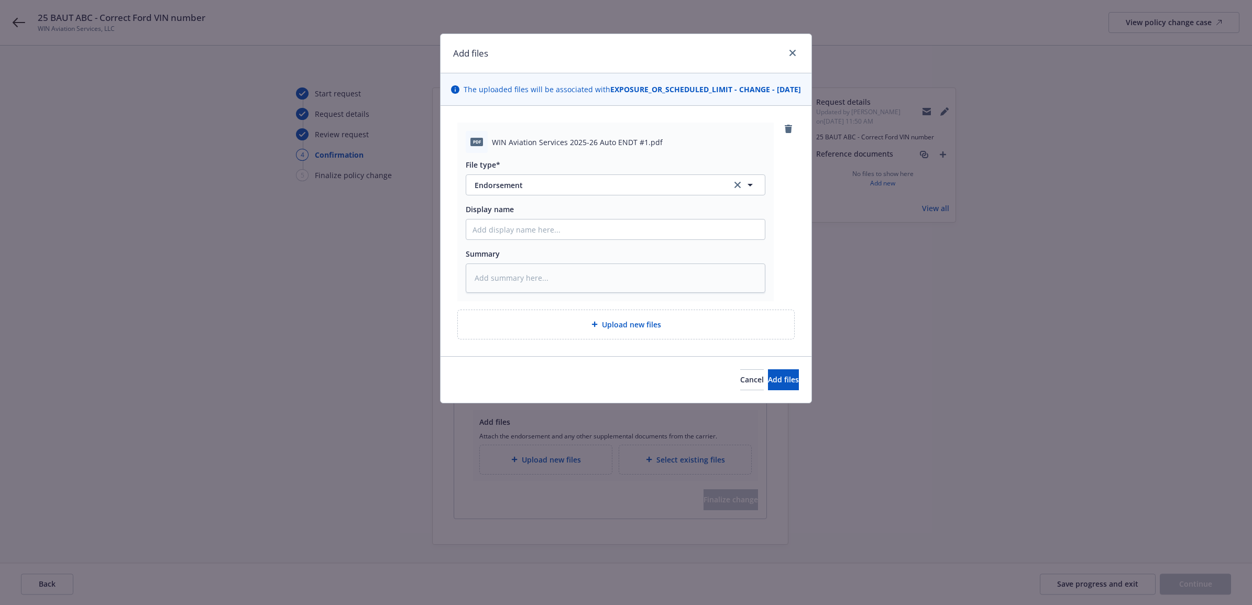
type textarea "x"
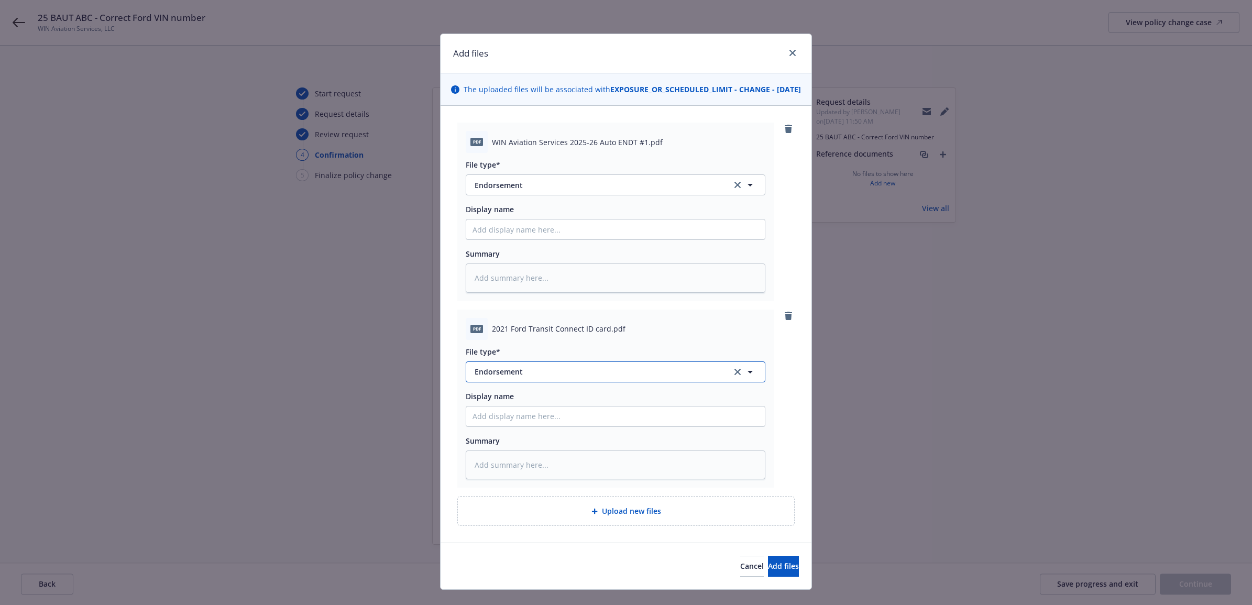
click at [526, 377] on span "Endorsement" at bounding box center [596, 371] width 242 height 11
type input "auto"
click at [553, 350] on div "Auto ID card" at bounding box center [615, 342] width 286 height 15
click at [513, 426] on input "Display name" at bounding box center [615, 416] width 299 height 20
type textarea "x"
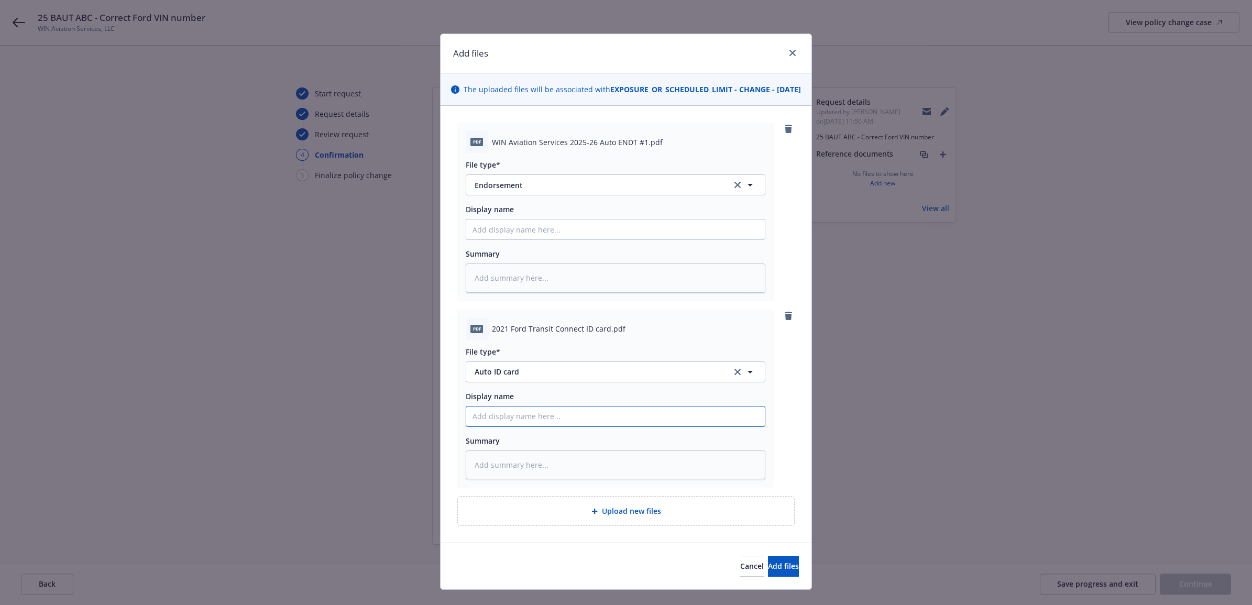
type input "2"
type textarea "x"
type input "25"
type textarea "x"
type input "25"
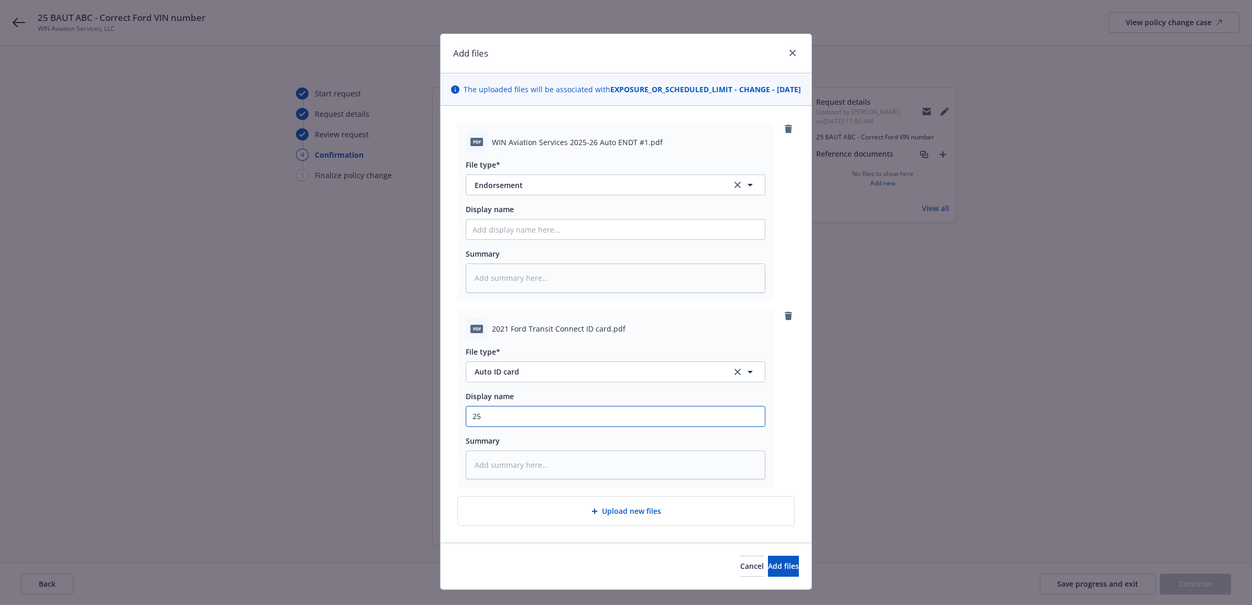
type textarea "x"
type input "25 B"
type textarea "x"
type input "25 BA"
type textarea "x"
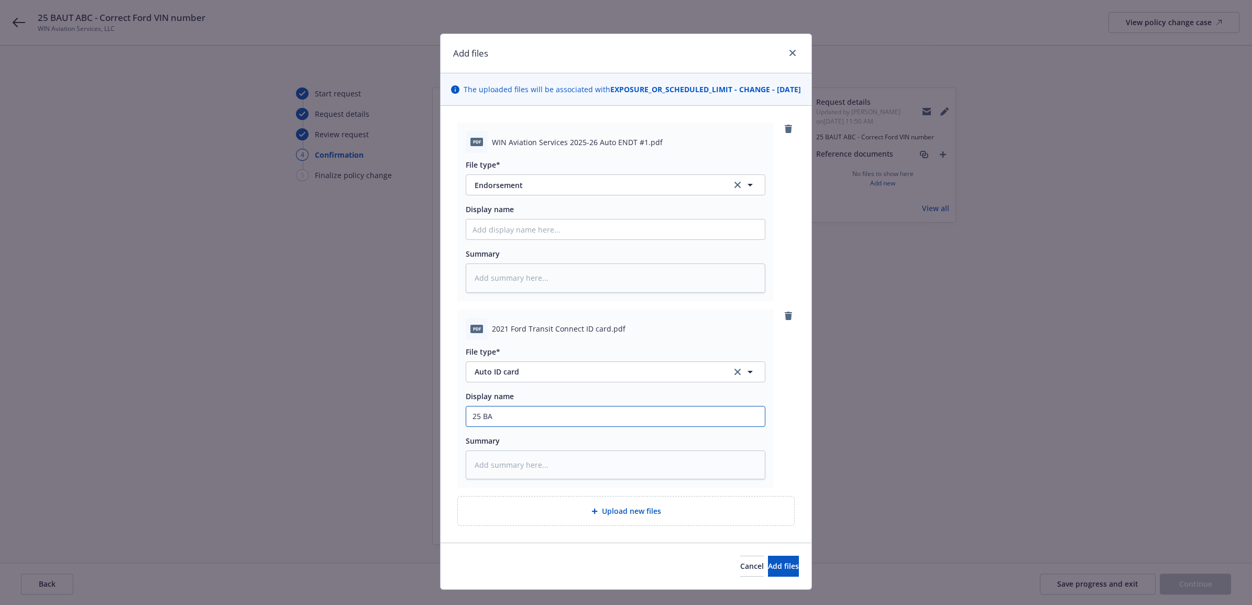
type input "25 BAU"
type textarea "x"
type input "25 BAUT"
type textarea "x"
type input "25 BAUT"
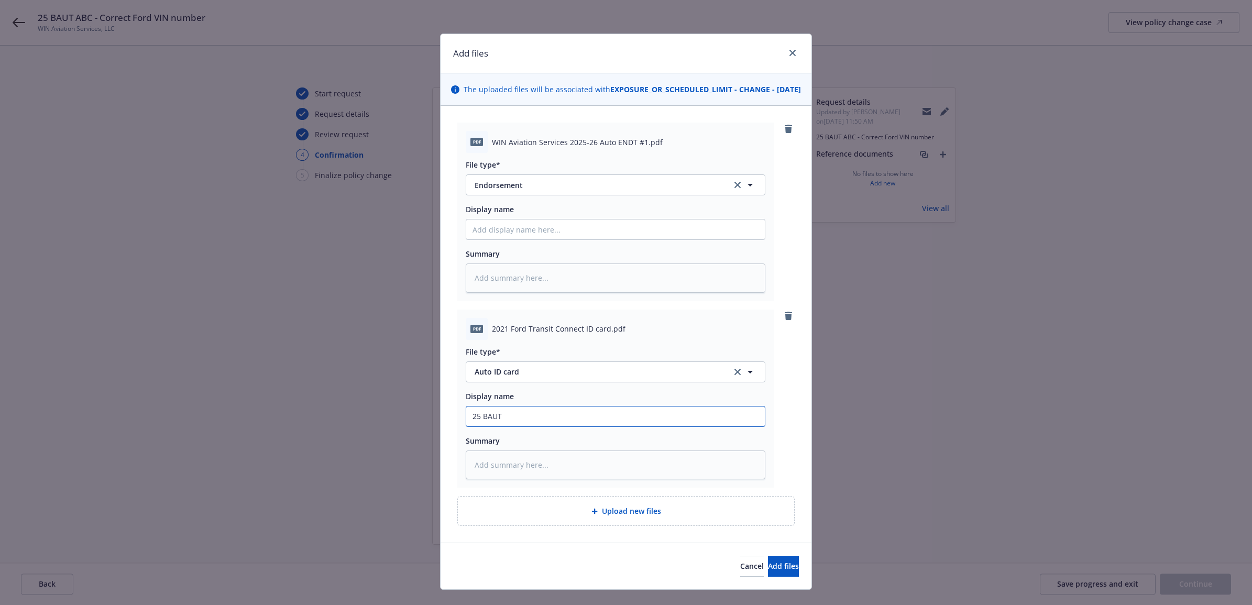
type textarea "x"
type input "25 BAUT A"
type textarea "x"
type input "25 BAUT AB"
type textarea "x"
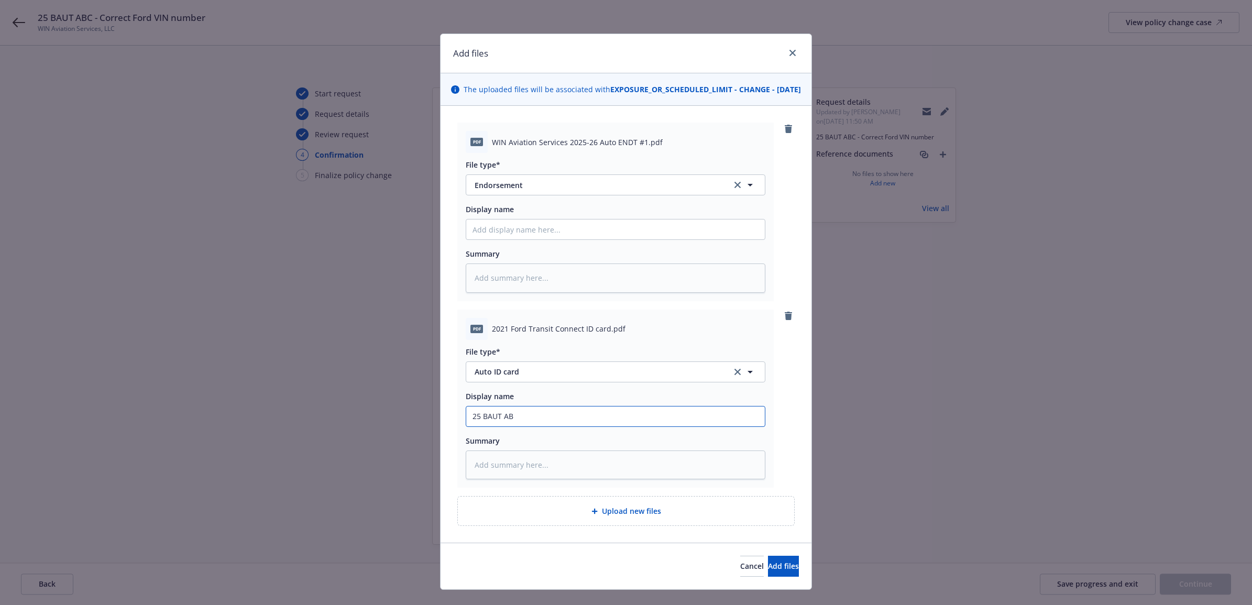
type input "25 BAUT ABC"
type textarea "x"
type input "25 BAUT ABC"
type textarea "x"
type input "25 BAUT ABC -"
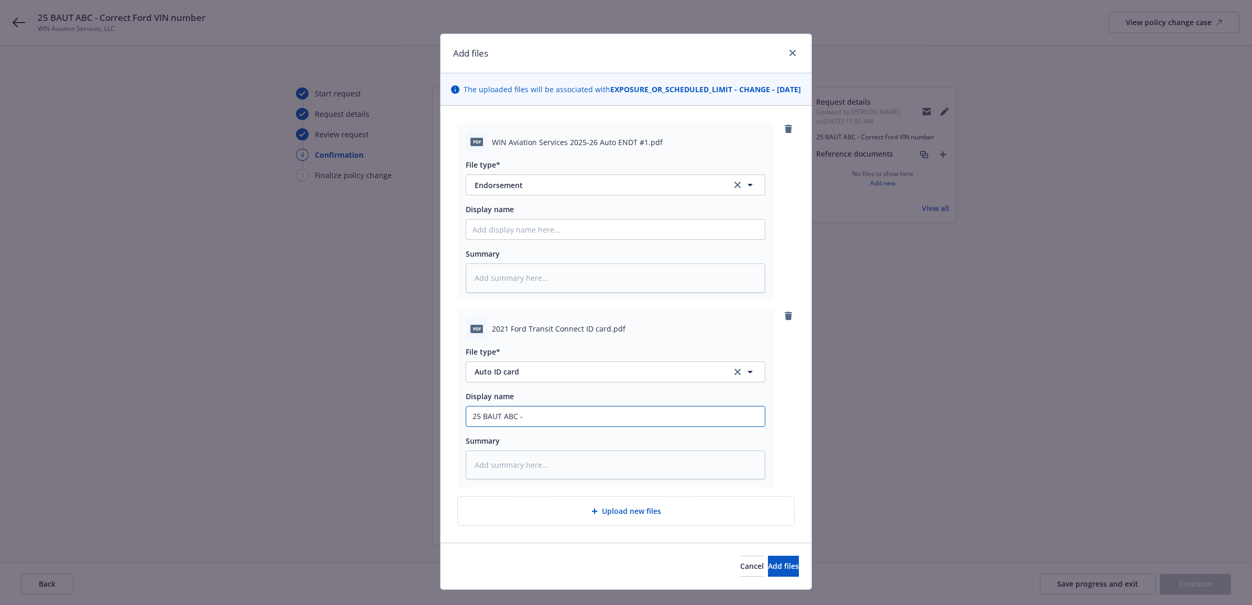
type textarea "x"
type input "25 BAUT ABC -"
type textarea "x"
type input "25 BAUT ABC - U"
type textarea "x"
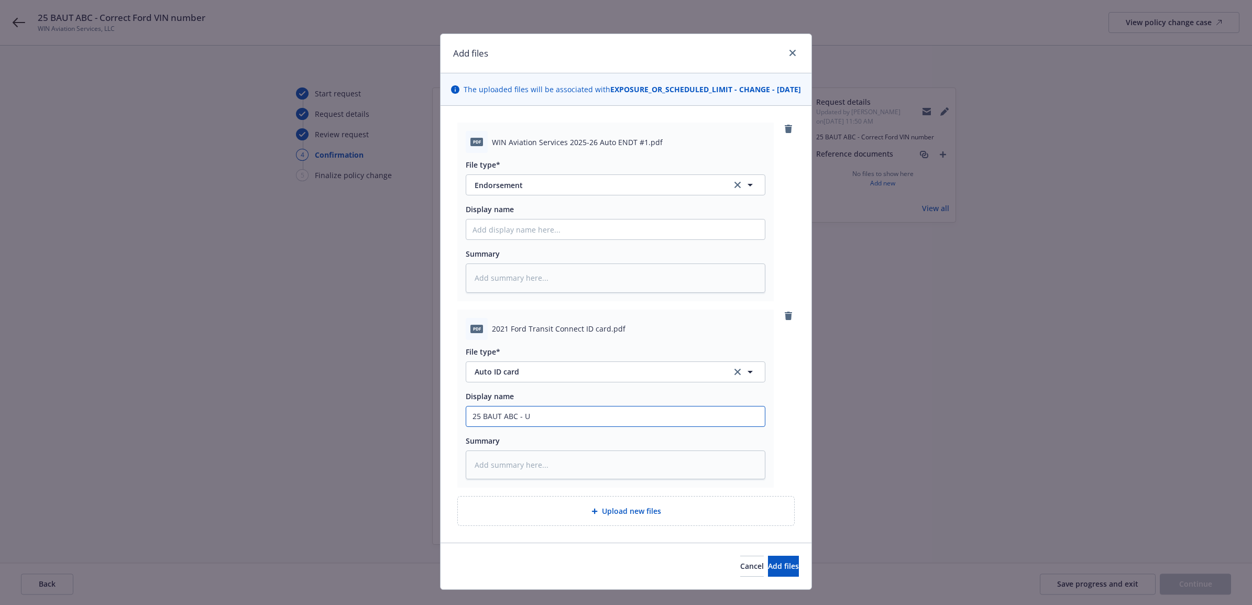
type input "25 BAUT ABC - Up"
type textarea "x"
type input "25 BAUT ABC - Upd"
type textarea "x"
type input "25 BAUT ABC - Upda"
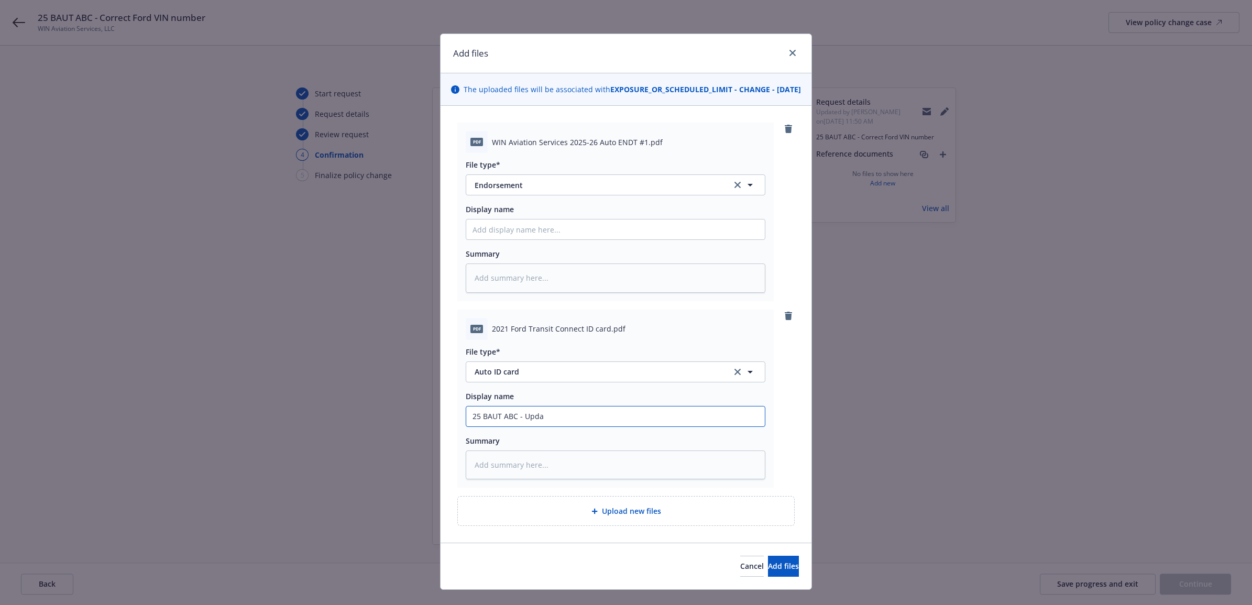
type textarea "x"
type input "25 BAUT ABC - Updat"
type textarea "x"
type input "25 BAUT ABC - Update"
type textarea "x"
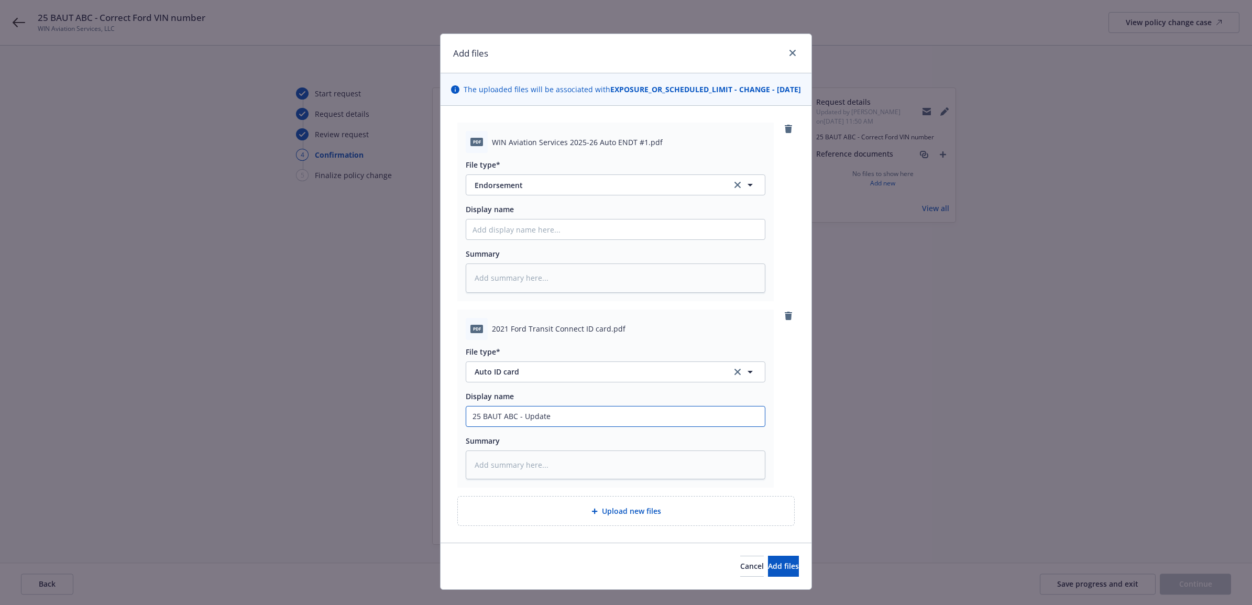
type input "25 BAUT ABC - Updated"
type textarea "x"
type input "25 BAUT ABC - Updated"
type textarea "x"
type input "25 BAUT ABC - Updated F"
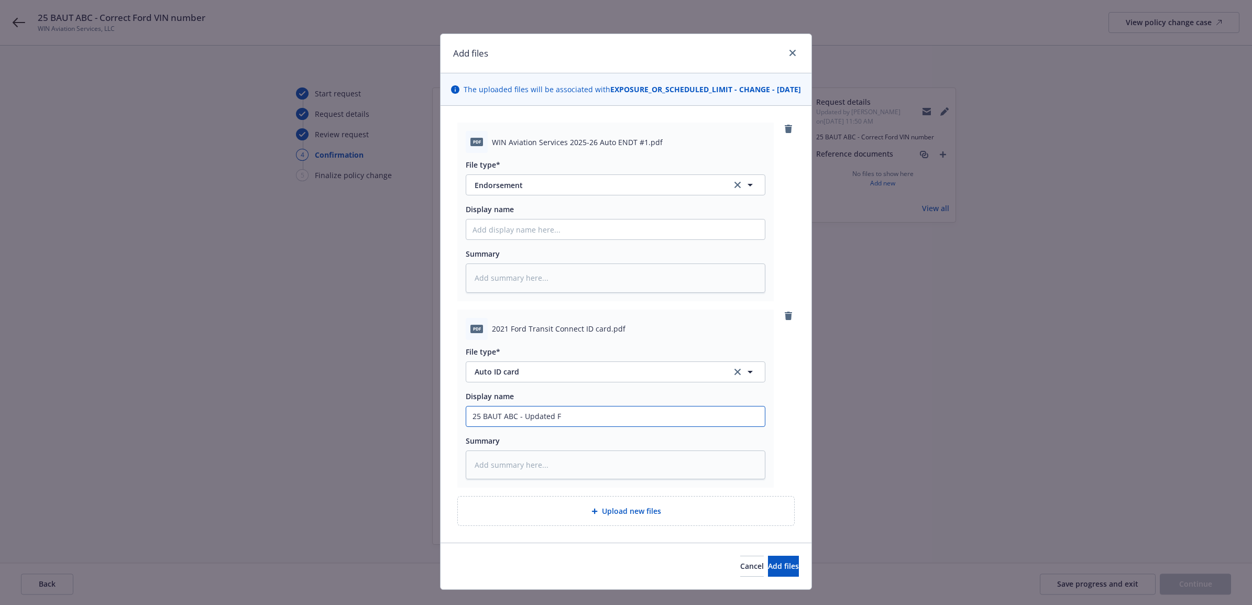
type textarea "x"
type input "25 BAUT ABC - Updated Fo"
type textarea "x"
type input "25 BAUT ABC - Updated For"
type textarea "x"
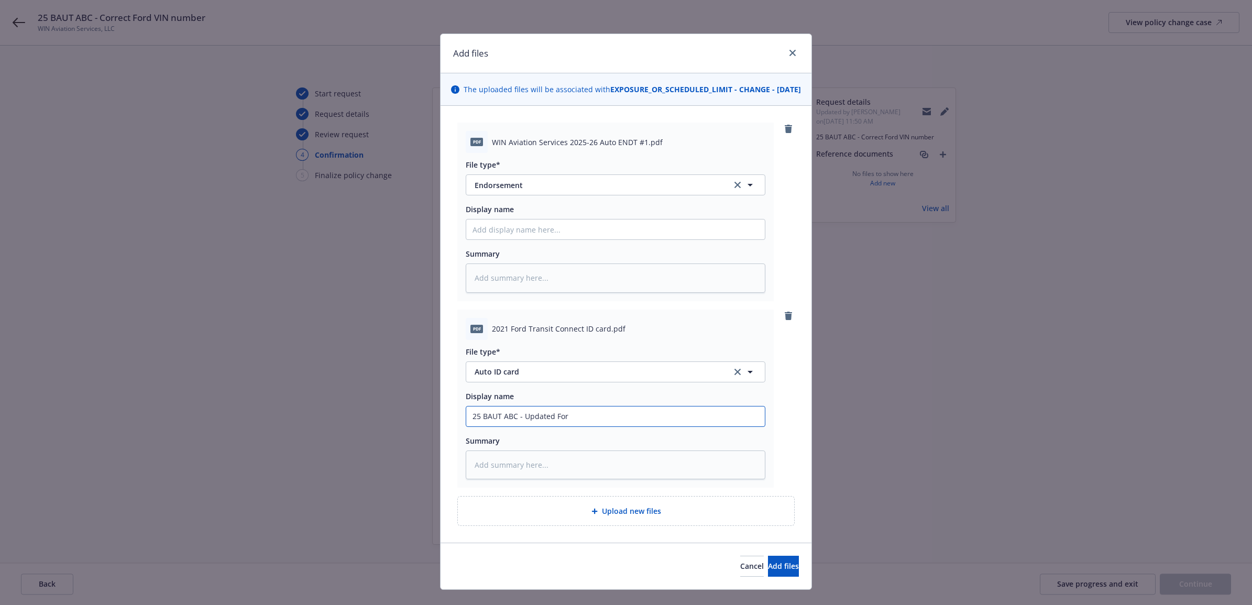
type input "25 BAUT ABC - Updated Ford"
type textarea "x"
type input "25 BAUT ABC - Updated Ford"
type textarea "x"
type input "25 BAUT ABC - Updated Ford A"
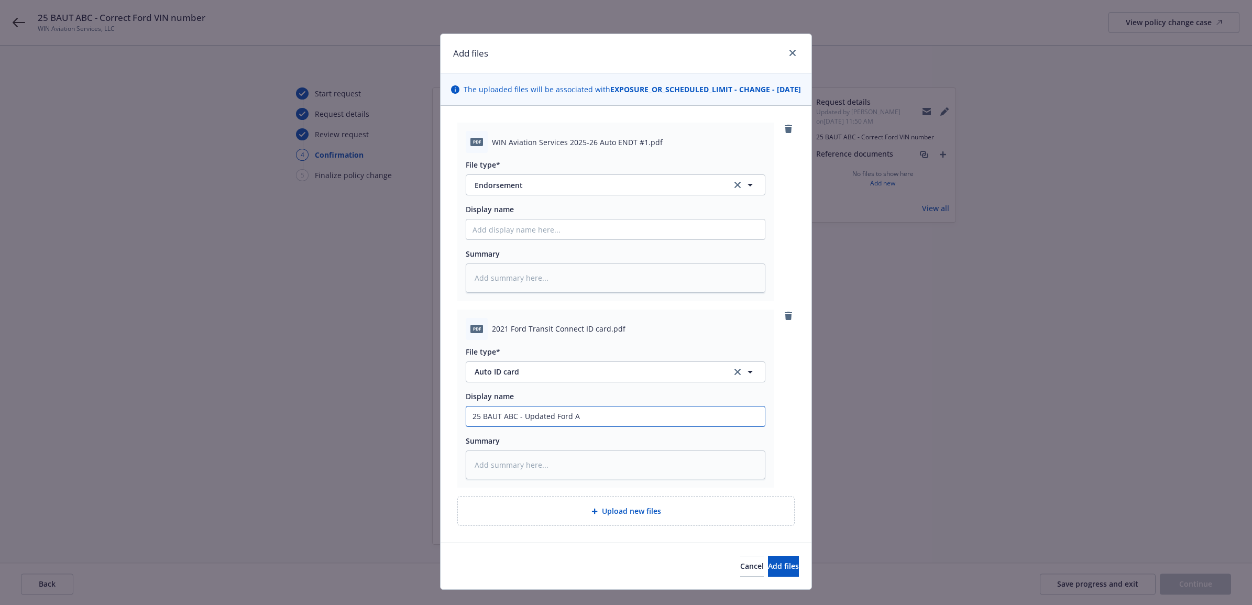
type textarea "x"
type input "25 BAUT ABC - Updated Ford Au"
type textarea "x"
type input "25 BAUT ABC - Updated Ford Aut"
type textarea "x"
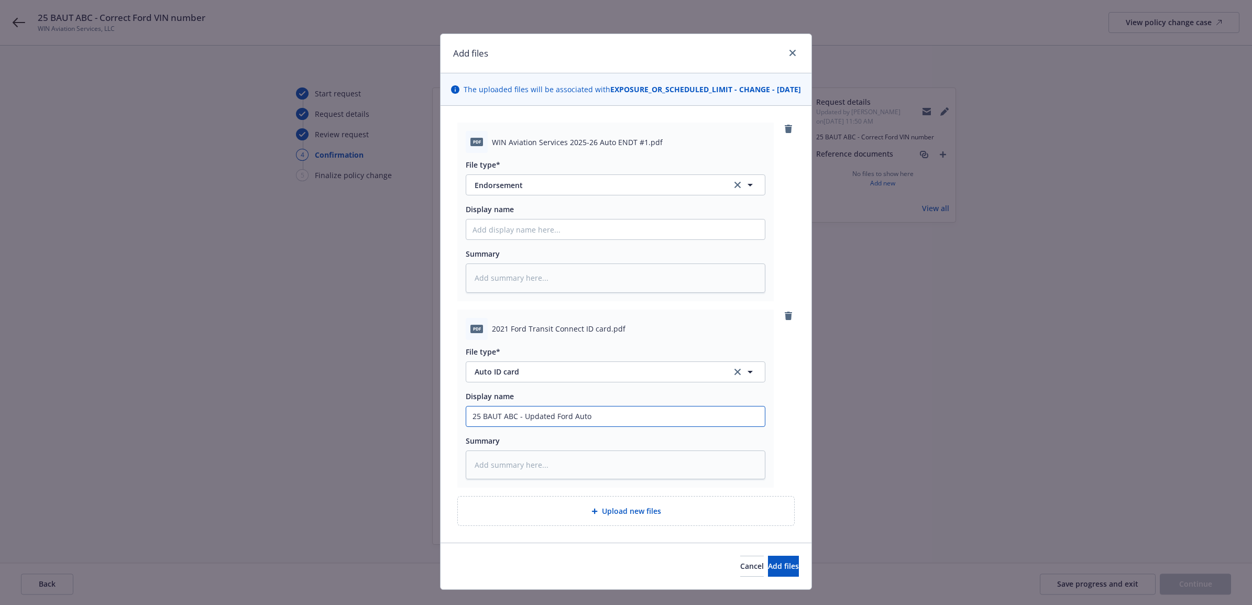
type input "25 BAUT ABC - Updated Ford Auto"
type textarea "x"
type input "25 BAUT ABC - Updated Ford Auto I"
type textarea "x"
type input "25 BAUT ABC - Updated Ford Auto ID"
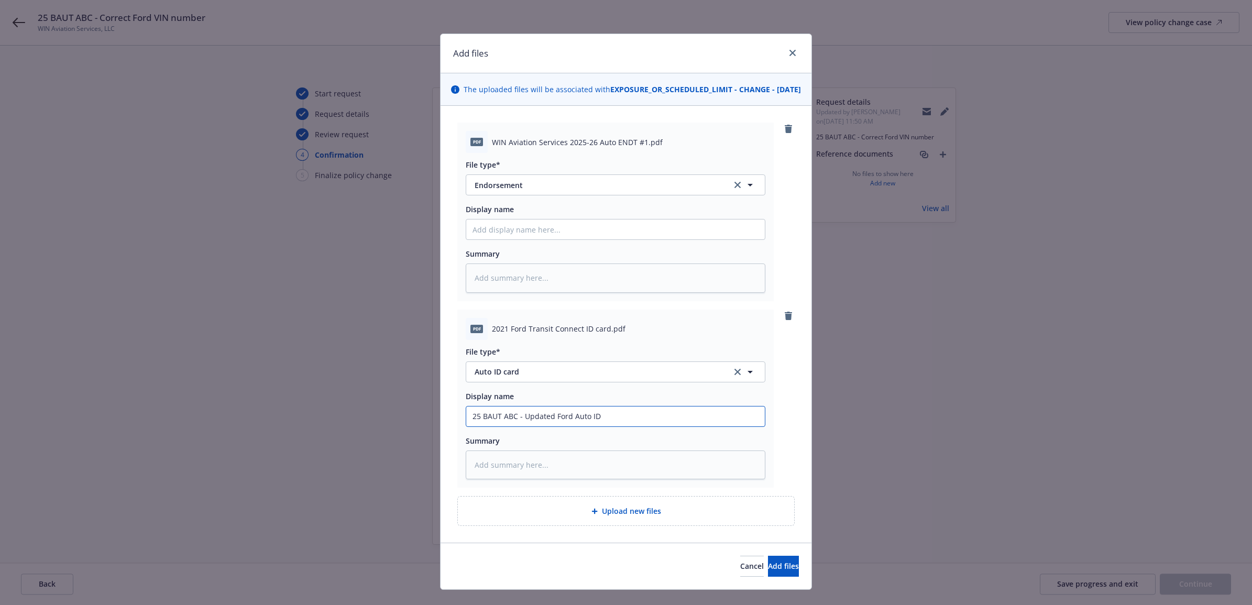
type textarea "x"
type input "25 BAUT ABC - Updated Ford Auto ID"
type textarea "x"
type input "25 BAUT ABC - Updated Ford Auto ID C"
type textarea "x"
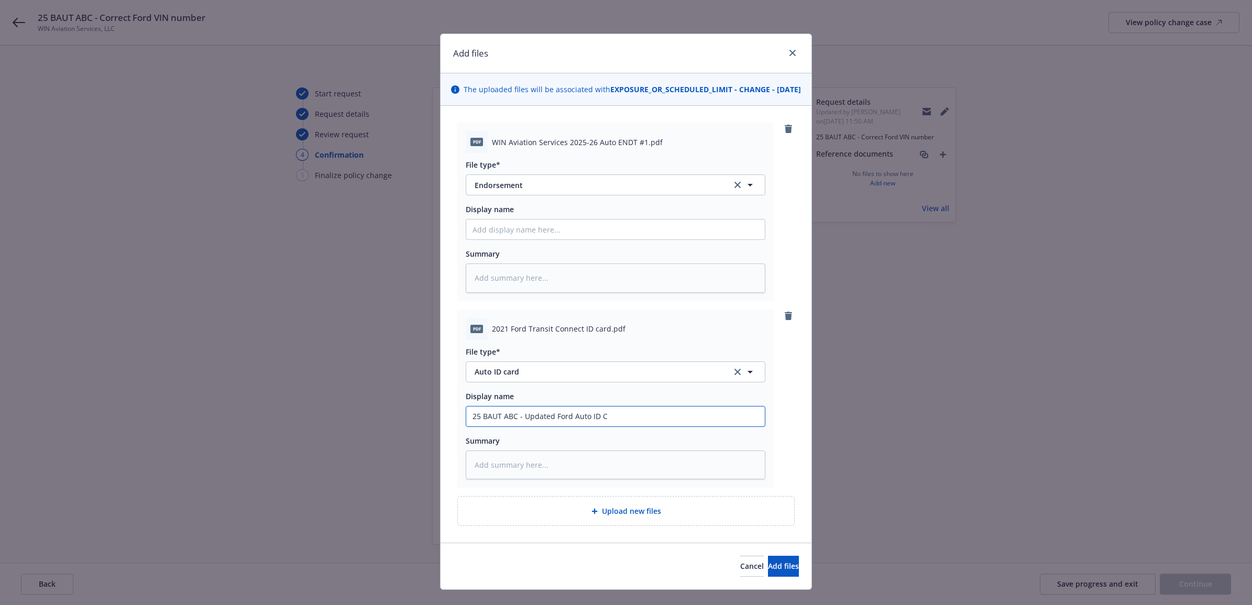
type input "25 BAUT ABC - Updated Ford Auto ID Ca"
type textarea "x"
type input "25 BAUT ABC - Updated Ford Auto ID Car"
type textarea "x"
drag, startPoint x: 642, startPoint y: 428, endPoint x: 447, endPoint y: 424, distance: 194.9
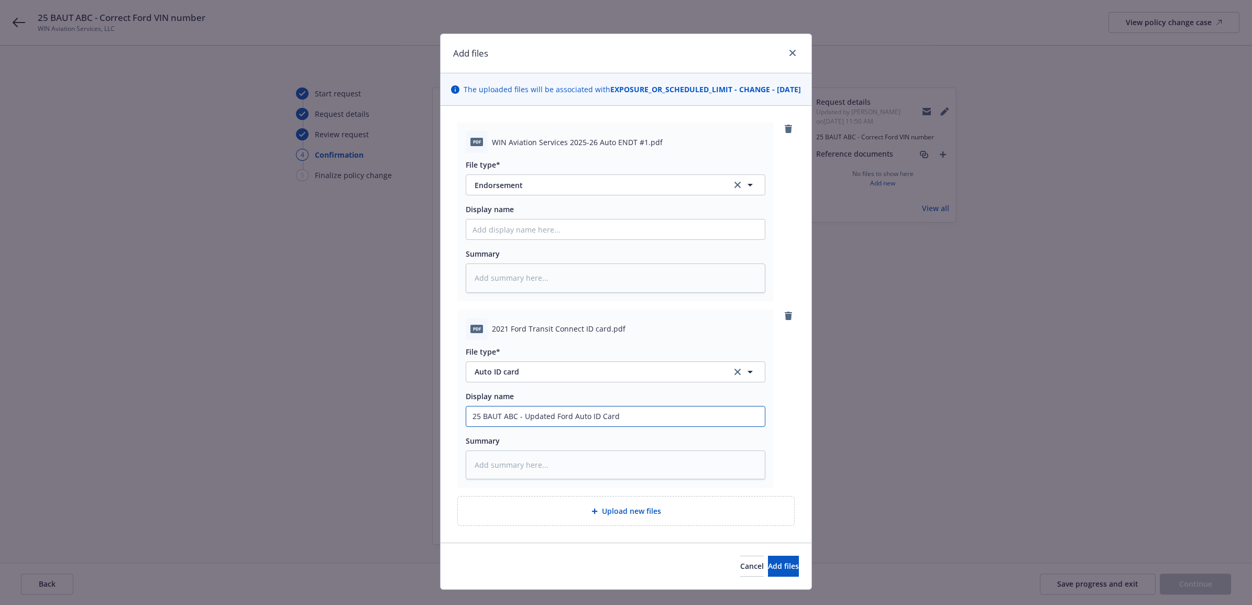
click at [447, 424] on div "pdf WIN Aviation Services 2025-26 Auto ENDT #1.pdf File type* Endorsement Endor…" at bounding box center [625, 324] width 371 height 437
type input "25 BAUT ABC - Updated Ford Auto ID Card"
paste textarea "25 BAUT ABC - Updated Ford Auto ID Card"
type textarea "x"
type textarea "25 BAUT ABC - Updated Ford Auto ID Card"
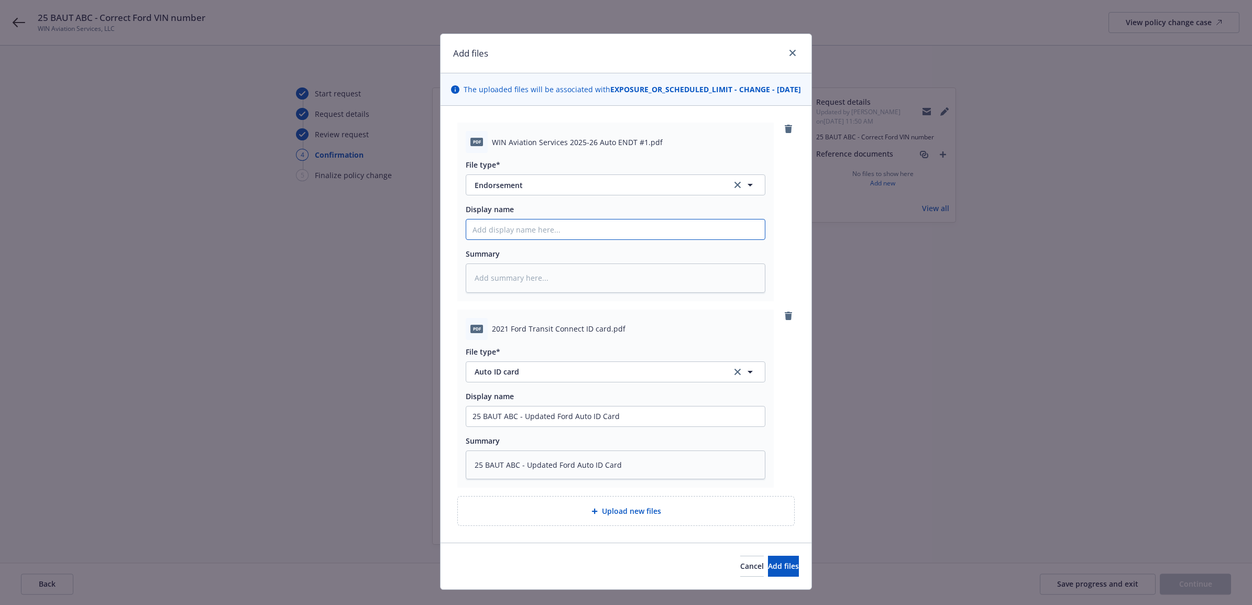
click at [518, 239] on input "Display name" at bounding box center [615, 229] width 299 height 20
paste input "25 BAUT ABC - Updated Ford Auto ID Card"
type textarea "x"
type input "25 BAUT ABC - Updated Ford Auto ID Card"
drag, startPoint x: 635, startPoint y: 239, endPoint x: 521, endPoint y: 248, distance: 114.0
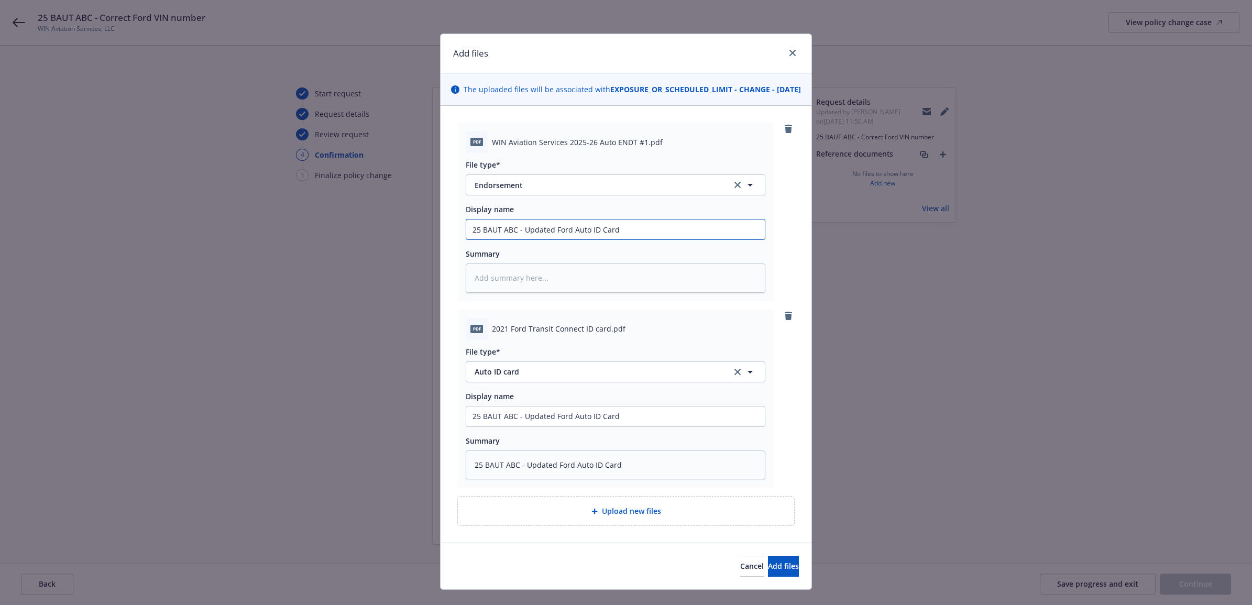
click at [521, 239] on input "25 BAUT ABC - Updated Ford Auto ID Card" at bounding box center [615, 229] width 299 height 20
type textarea "x"
type input "25 BAUT ABC - C"
type textarea "x"
type input "25 BAUT ABC - Co"
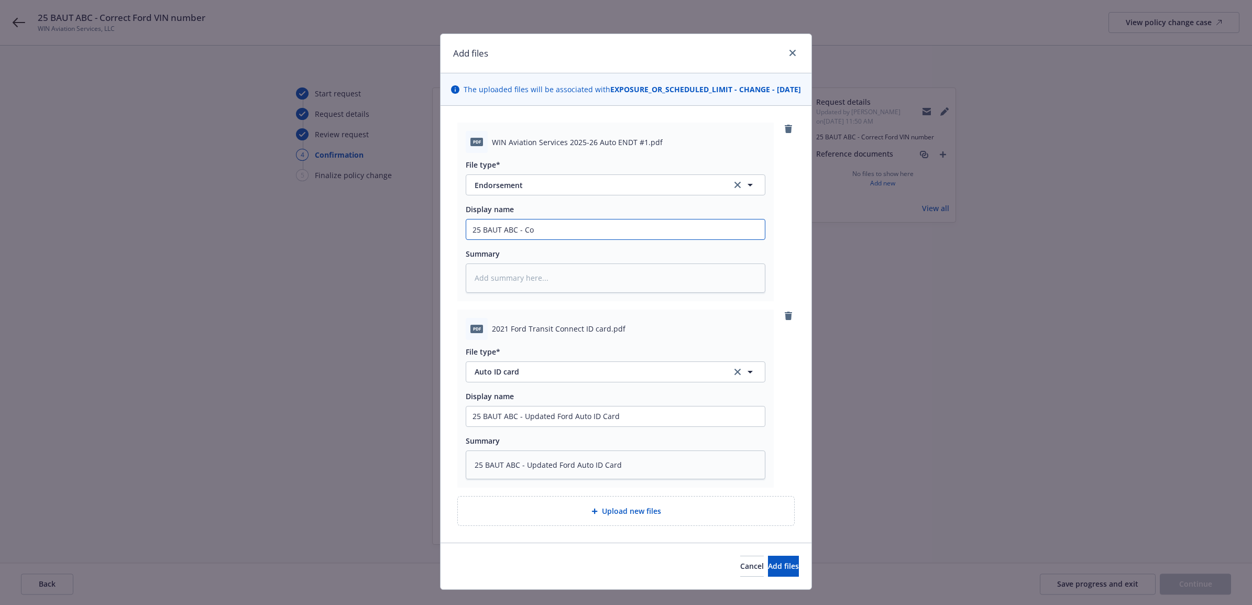
type textarea "x"
type input "25 BAUT ABC - Cor"
type textarea "x"
type input "25 BAUT ABC - Corr"
type textarea "x"
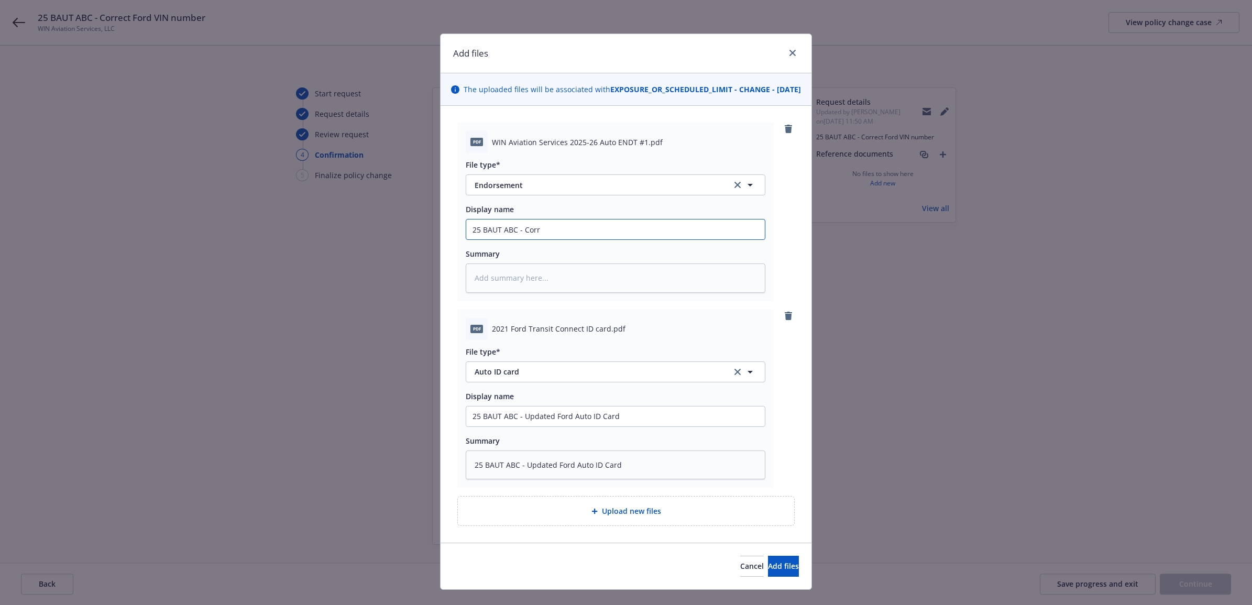
type input "25 BAUT ABC - Corre"
type textarea "x"
type input "25 BAUT ABC - Correc"
type textarea "x"
type input "25 BAUT ABC - Correct"
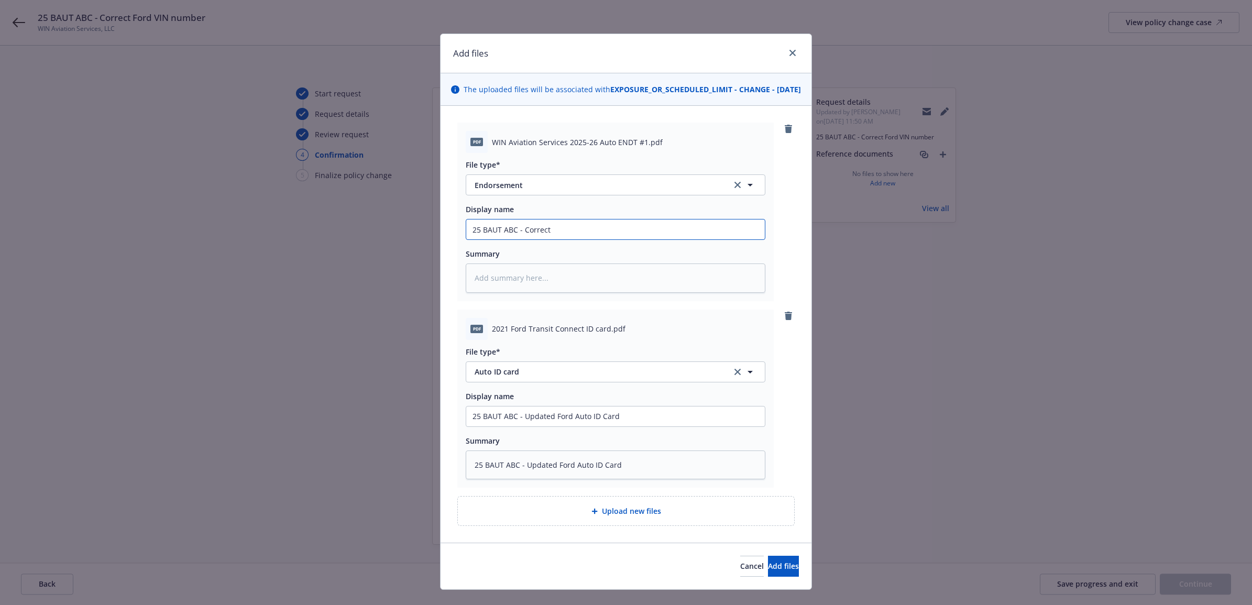
type textarea "x"
type input "25 BAUT ABC - Correct F"
type textarea "x"
type input "25 BAUT ABC - Correct Fo"
type textarea "x"
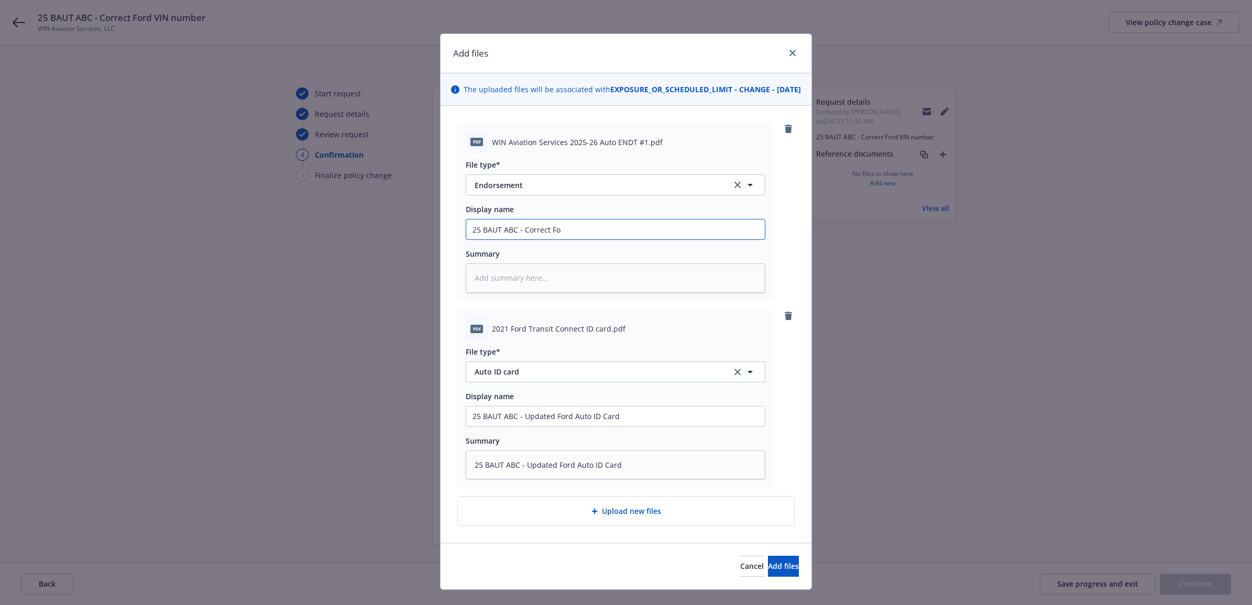
type input "25 BAUT ABC - Correct For"
type textarea "x"
type input "25 BAUT ABC - Correct Ford"
type textarea "x"
type input "25 BAUT ABC - Correct Ford"
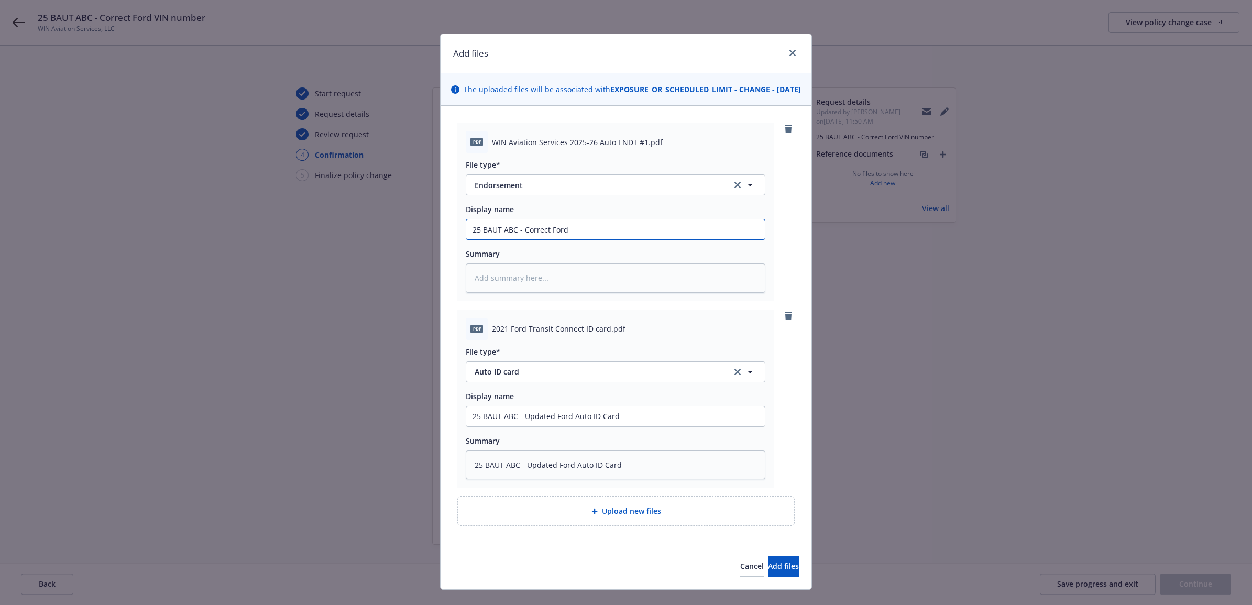
type textarea "x"
type input "25 BAUT ABC - Correct Ford V"
type textarea "x"
type input "25 BAUT ABC - Correct Ford VI"
type textarea "x"
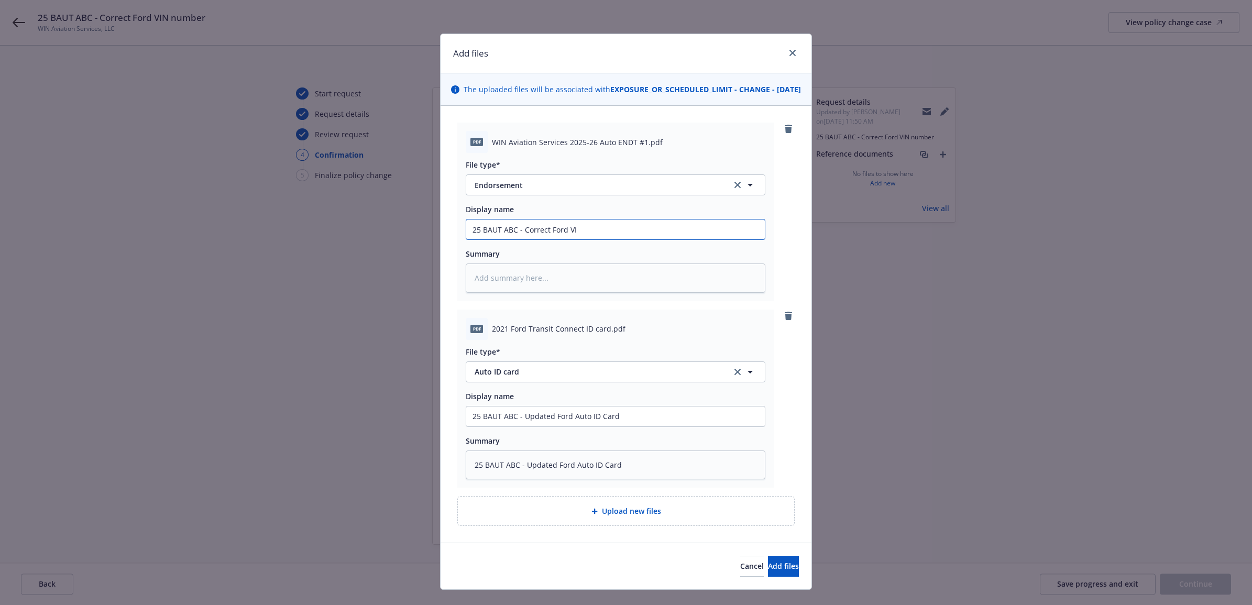
type input "25 BAUT ABC - Correct Ford VIN"
type textarea "x"
type input "25 BAUT ABC - Correct Ford VIN"
drag, startPoint x: 409, startPoint y: 249, endPoint x: 457, endPoint y: 246, distance: 48.3
click at [394, 249] on div "Add files The uploaded files will be associated with EXPOSURE_OR_SCHEDULED_LIMI…" at bounding box center [626, 302] width 1252 height 605
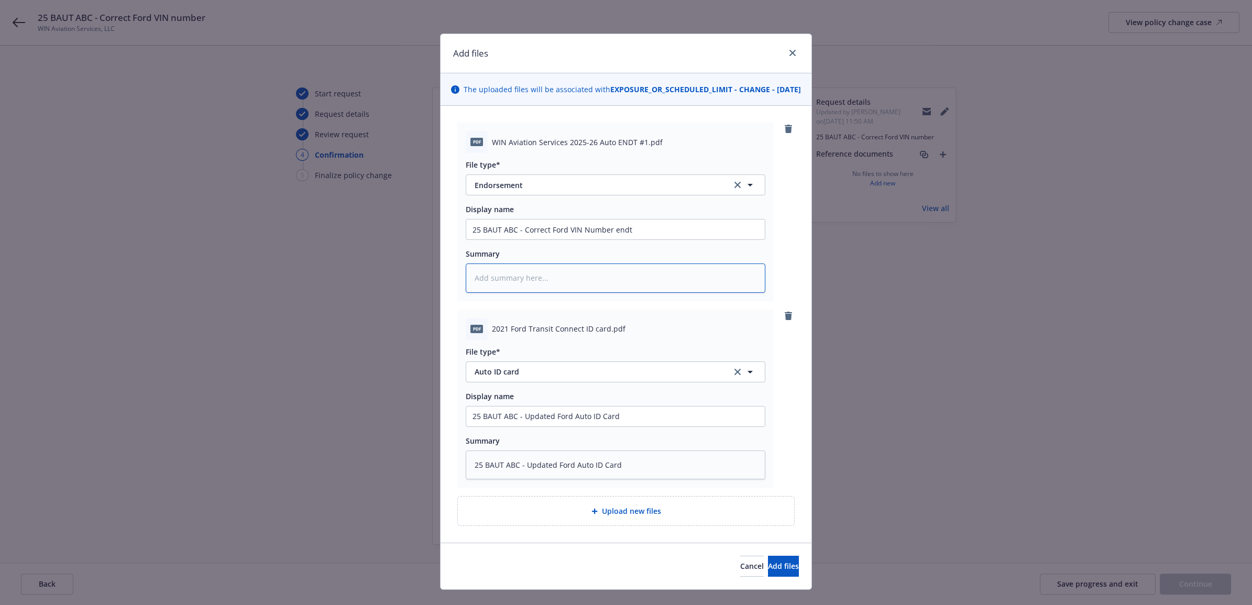
paste textarea "25 BAUT ABC - Correct Ford VIN Number endt"
click at [774, 589] on div "Cancel Add files" at bounding box center [625, 566] width 371 height 47
click at [769, 589] on div "Cancel Add files" at bounding box center [625, 566] width 371 height 47
click at [774, 589] on div "Cancel Add files" at bounding box center [625, 566] width 371 height 47
click at [774, 571] on span "Add files" at bounding box center [783, 566] width 31 height 10
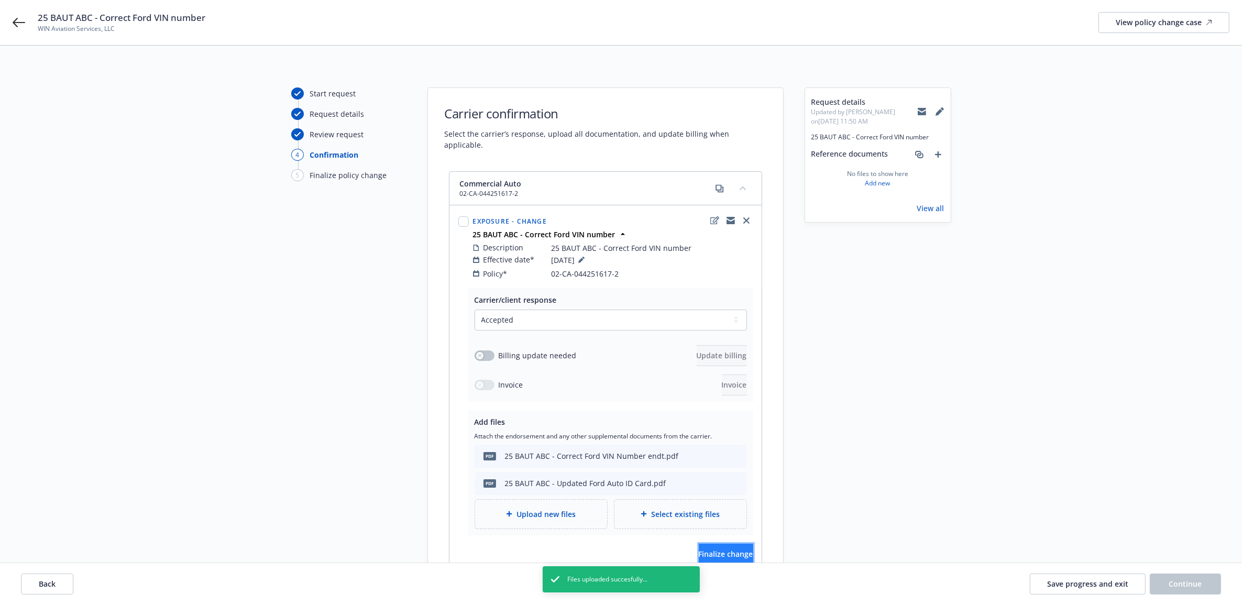
click at [710, 549] on span "Finalize change" at bounding box center [726, 554] width 54 height 10
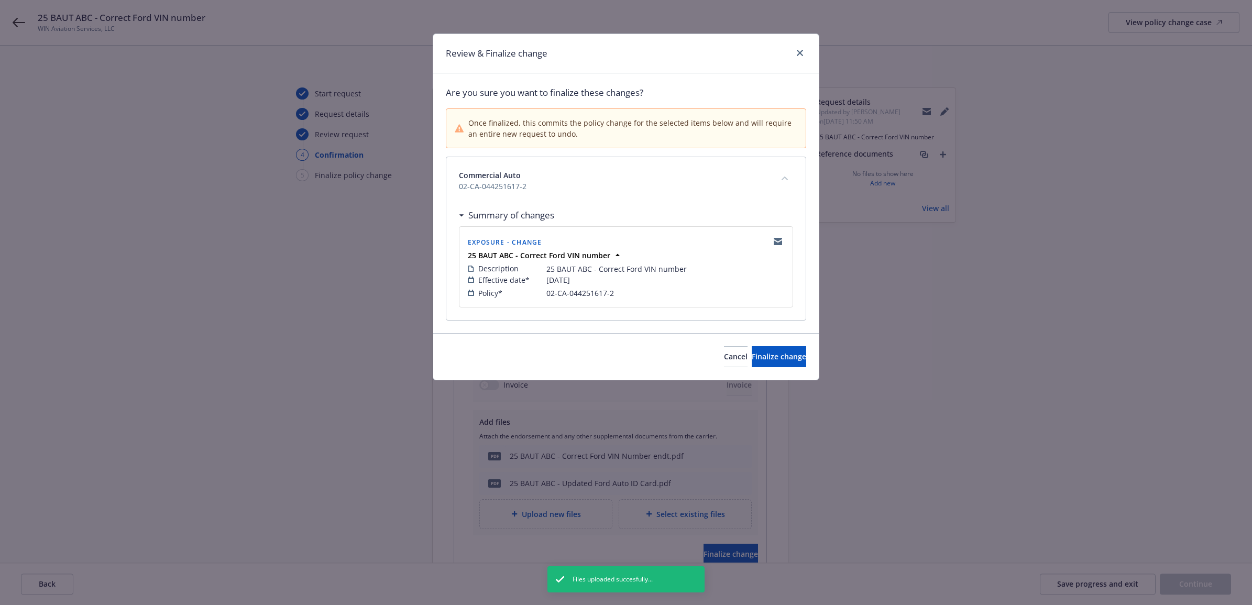
click at [760, 371] on div "Cancel Finalize change" at bounding box center [625, 356] width 385 height 47
click at [761, 354] on span "Finalize change" at bounding box center [779, 356] width 54 height 10
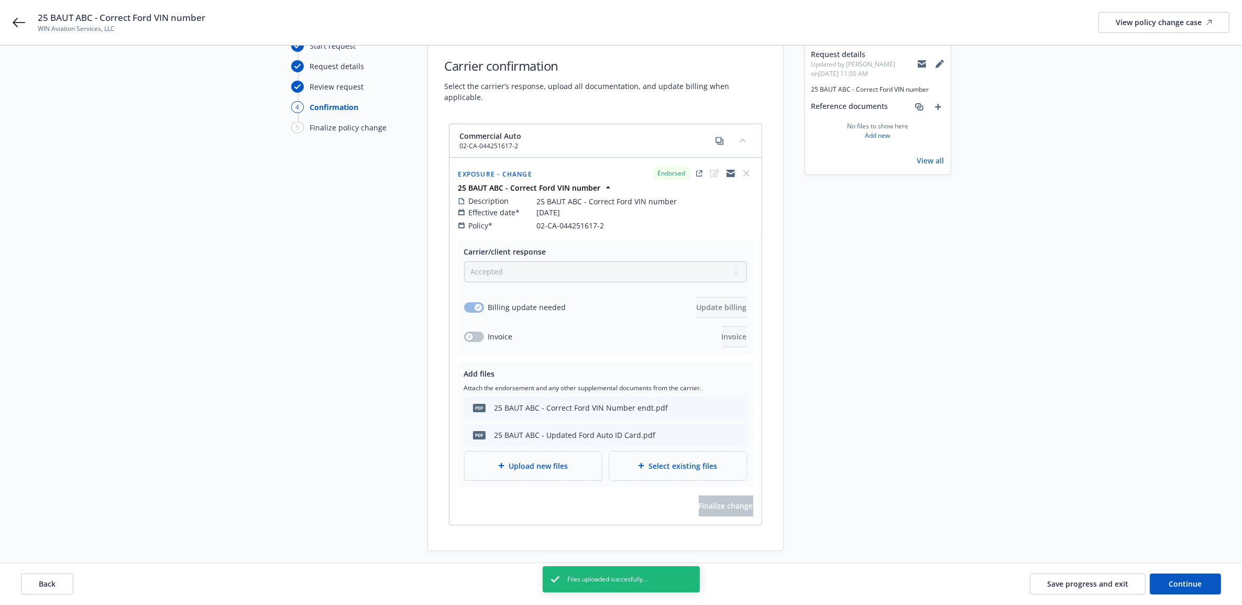
scroll to position [93, 0]
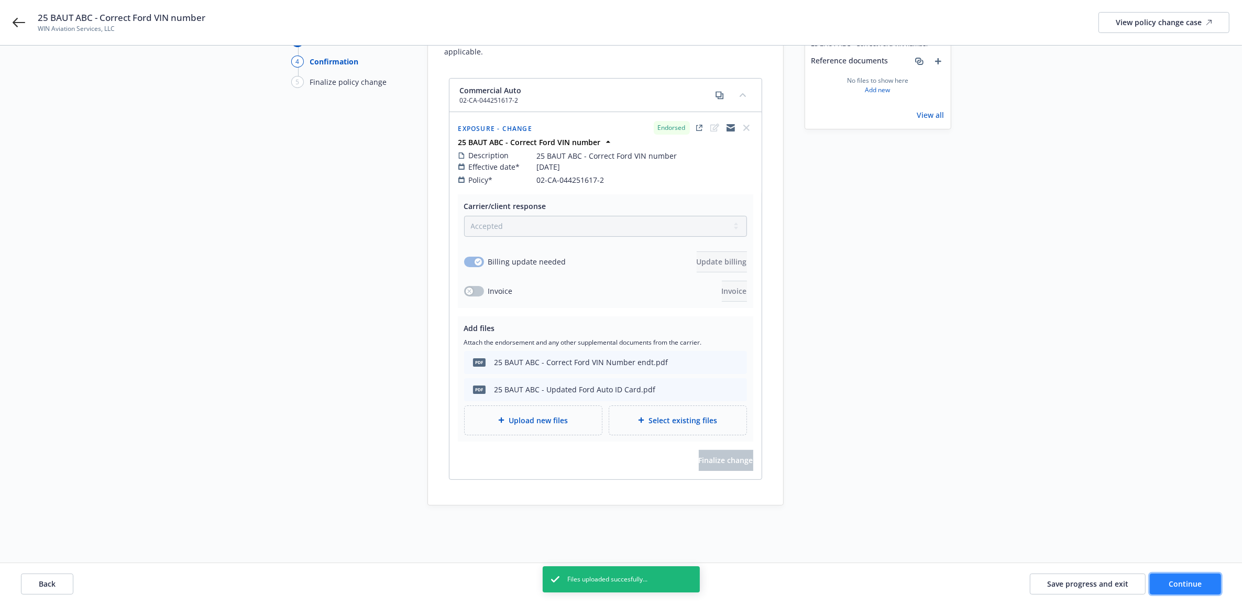
click at [1189, 588] on span "Continue" at bounding box center [1185, 584] width 33 height 10
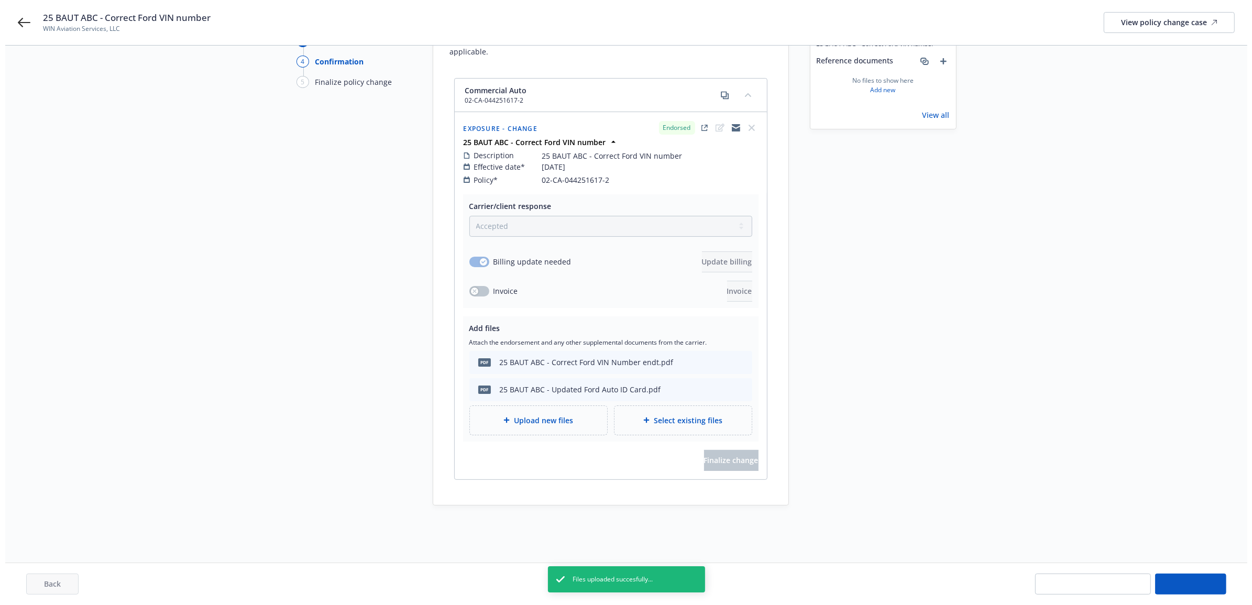
scroll to position [0, 0]
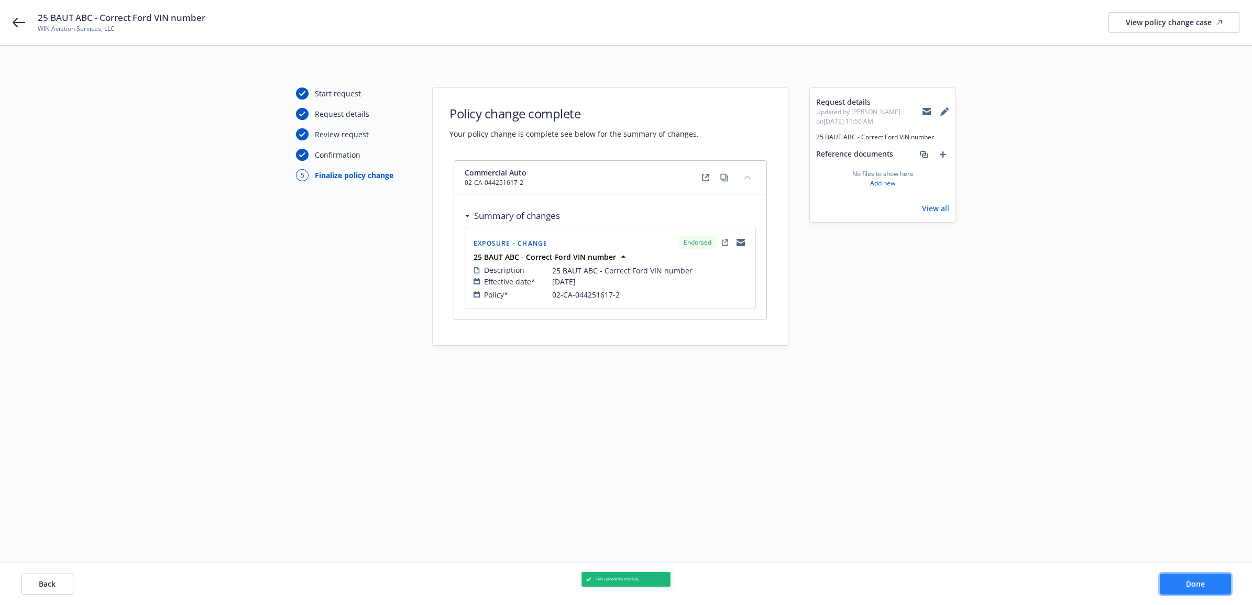
click at [1229, 584] on button "Done" at bounding box center [1195, 583] width 71 height 21
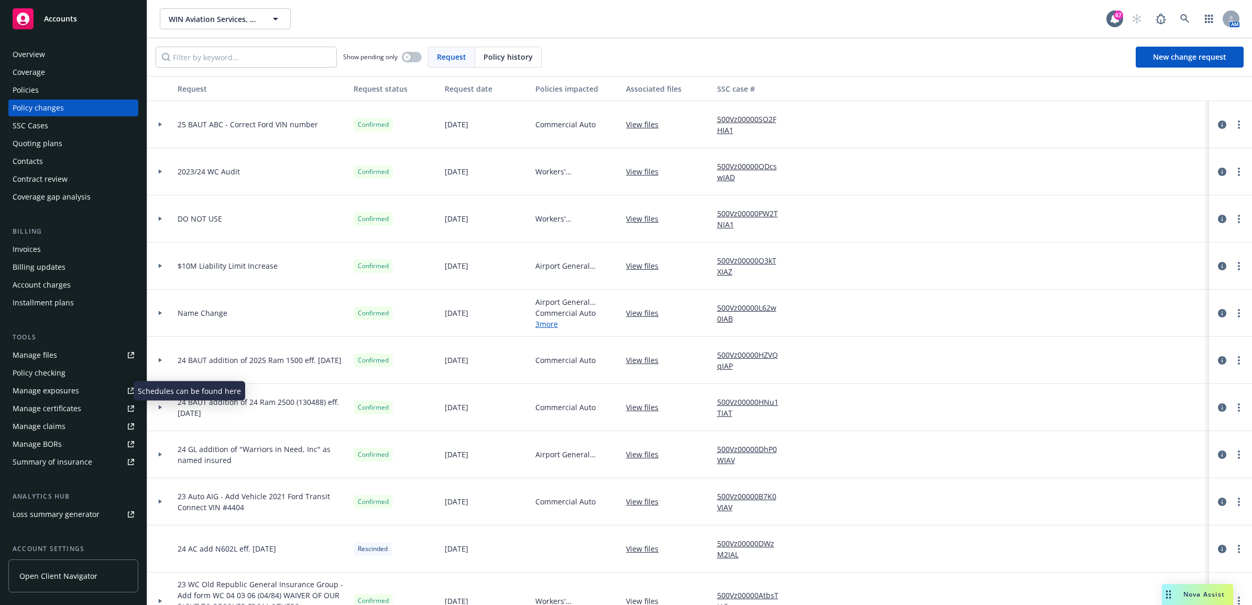
click at [61, 394] on div "Manage exposures" at bounding box center [46, 390] width 67 height 17
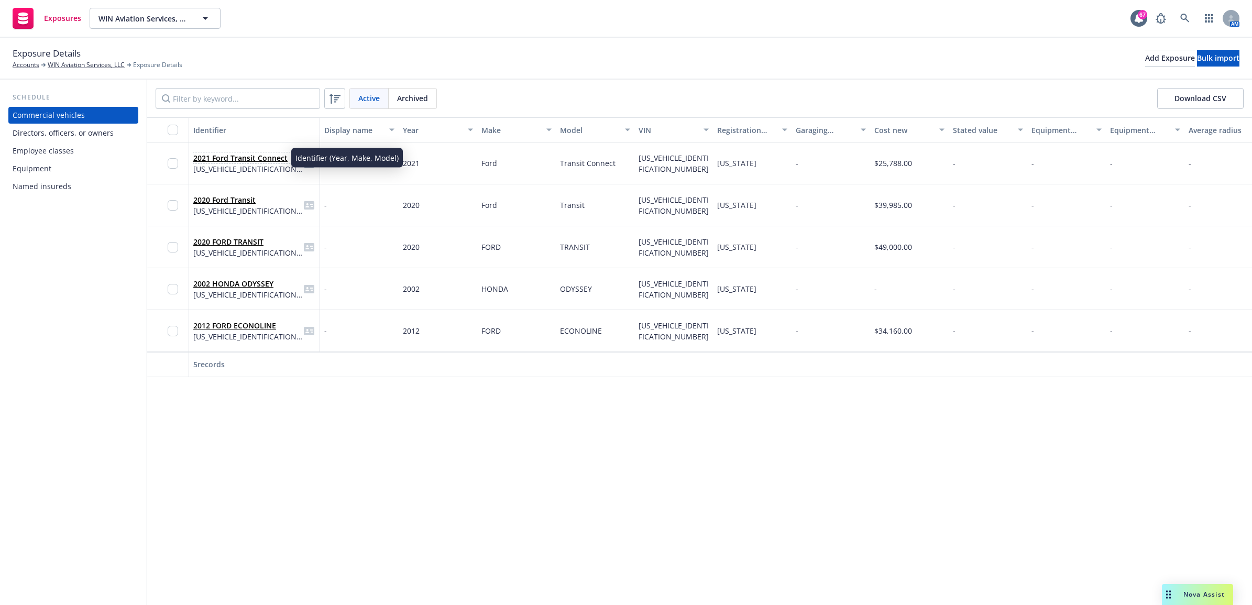
click at [260, 156] on link "2021 Ford Transit Connect" at bounding box center [240, 158] width 94 height 10
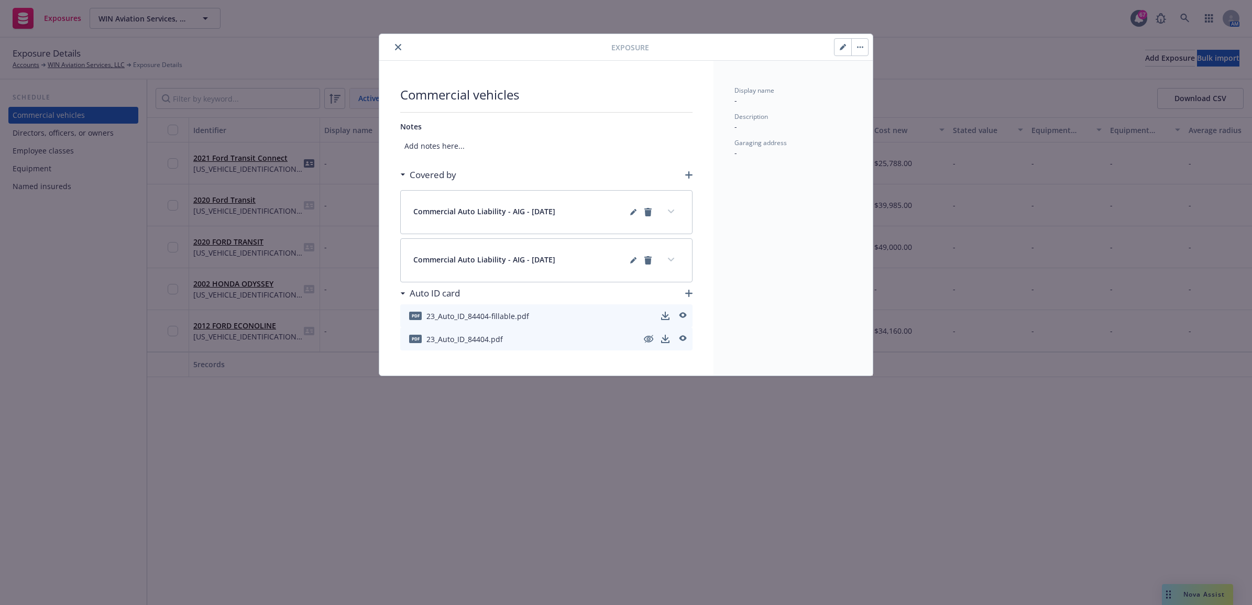
click at [842, 45] on icon "button" at bounding box center [843, 47] width 6 height 6
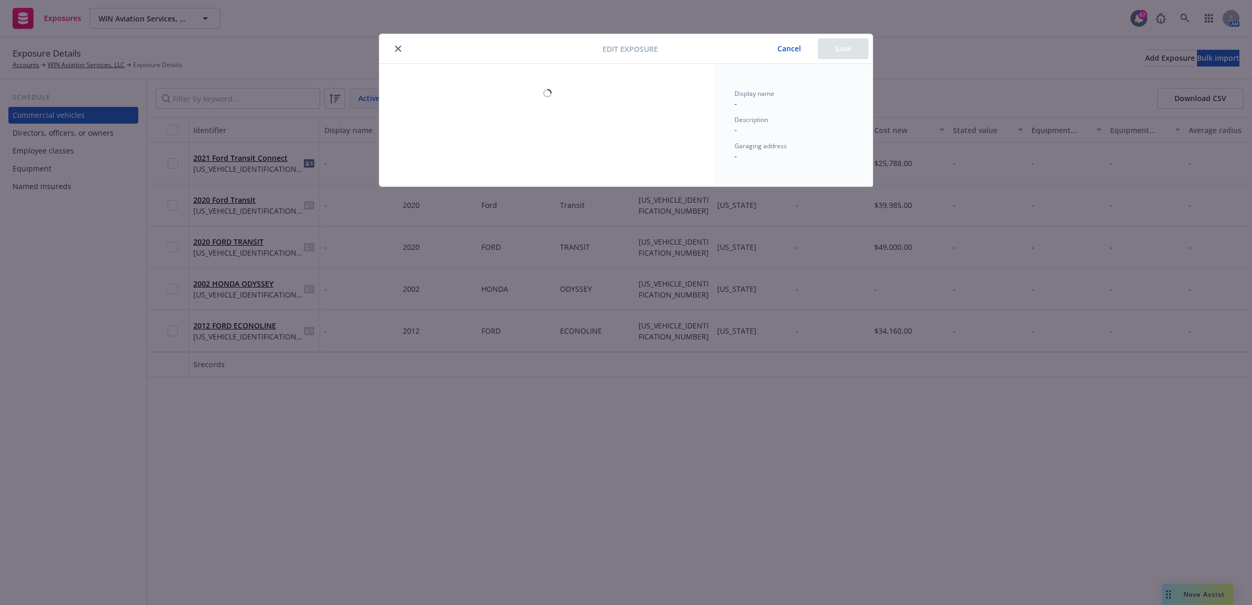
select select "CA"
select select "LIGHT_TRUCK"
select select "COMMERCIAL"
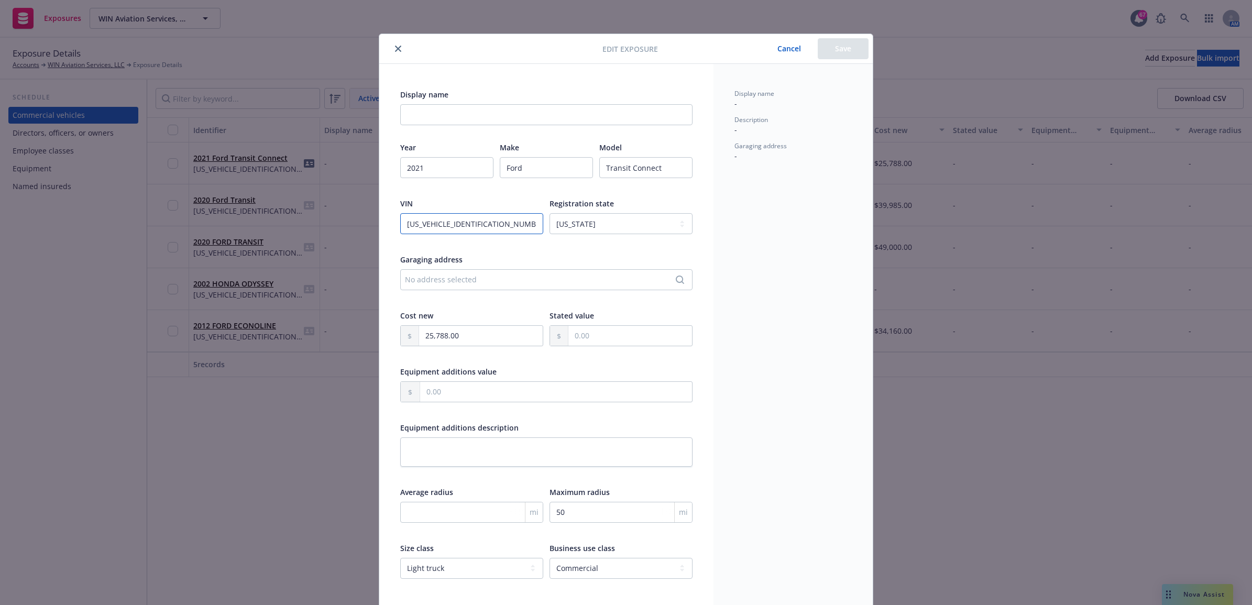
click at [436, 223] on input "[US_VEHICLE_IDENTIFICATION_NUMBER]" at bounding box center [471, 223] width 143 height 21
type input "NM0GS9F24M1484404"
click at [828, 45] on button "Save" at bounding box center [843, 48] width 51 height 21
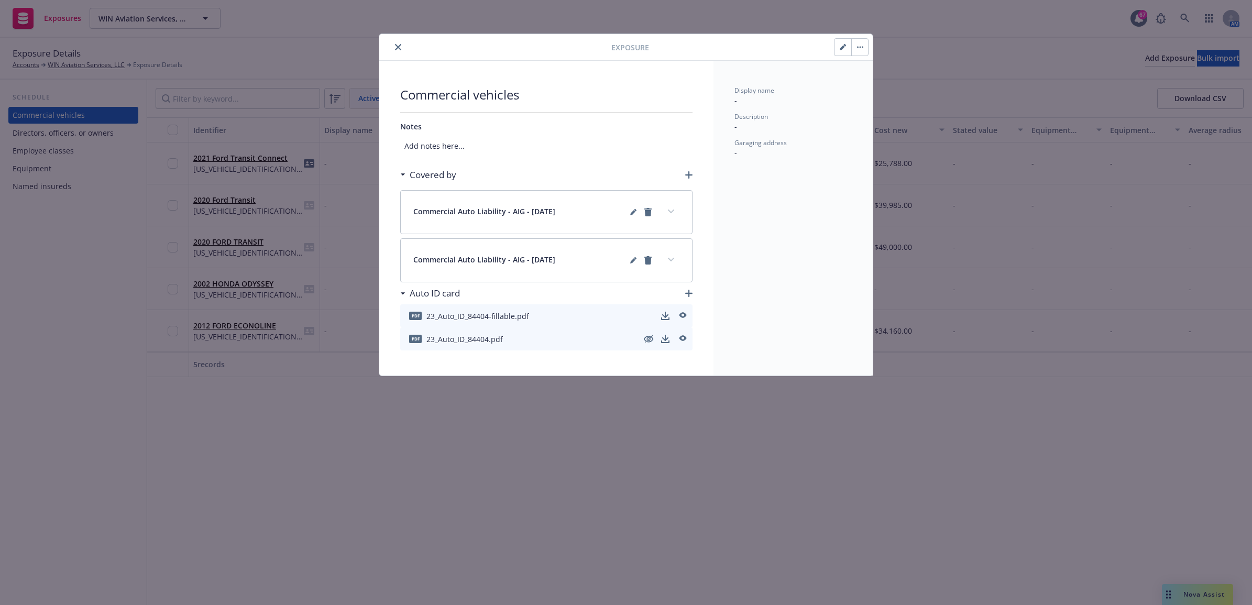
click at [400, 55] on div "Exposure" at bounding box center [625, 47] width 493 height 27
click at [395, 45] on icon "close" at bounding box center [398, 47] width 6 height 6
